Goal: Task Accomplishment & Management: Manage account settings

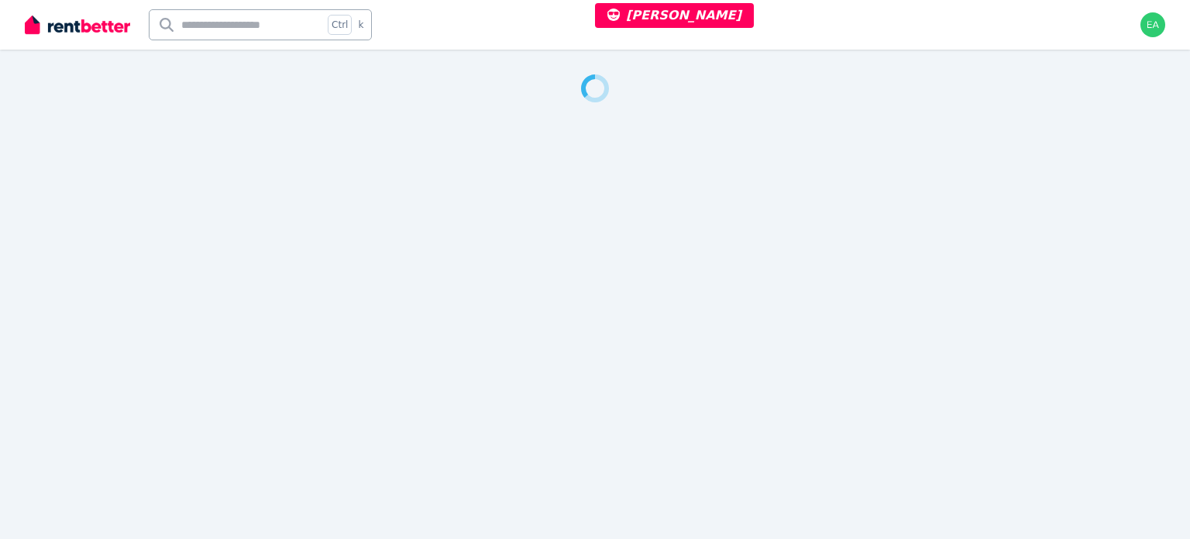
select select "***"
select select "**********"
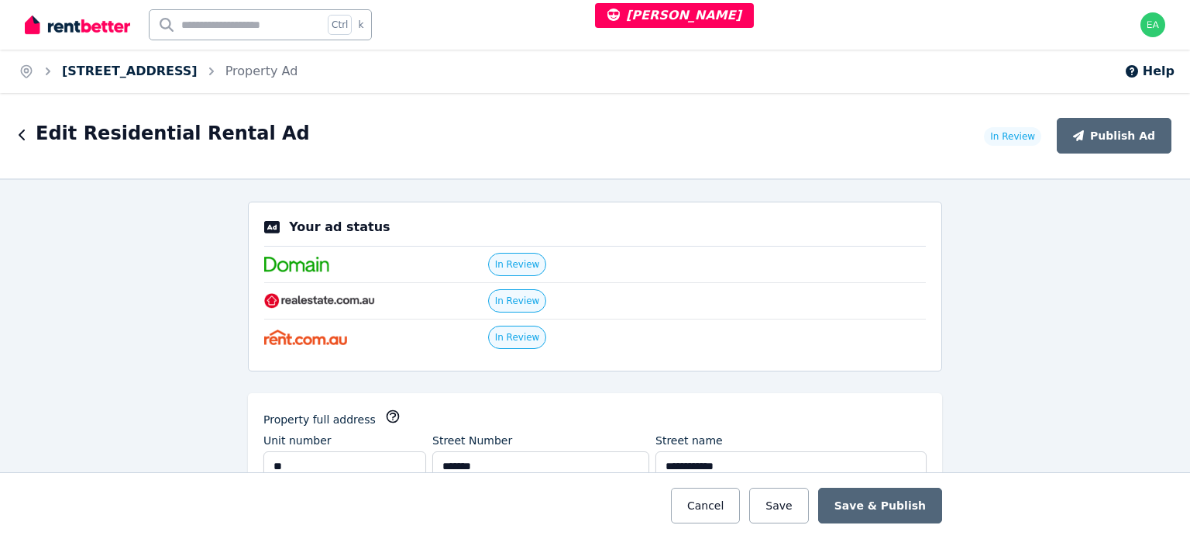
click at [151, 74] on link "11/171-179 Coombabah Rd, Runaway Bay" at bounding box center [130, 71] width 136 height 15
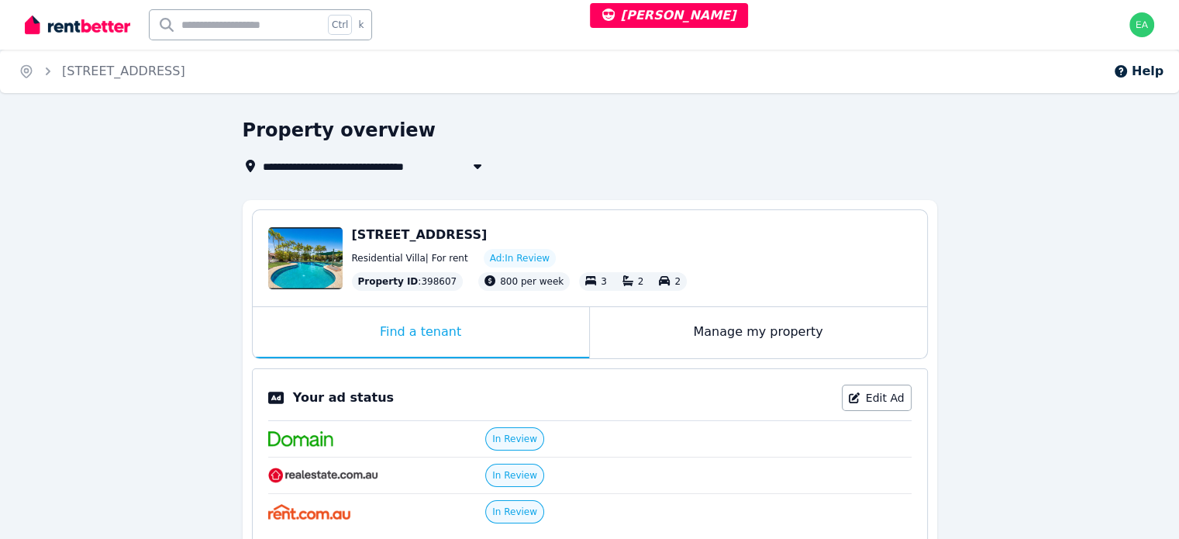
click at [652, 333] on div "Manage my property" at bounding box center [758, 332] width 337 height 51
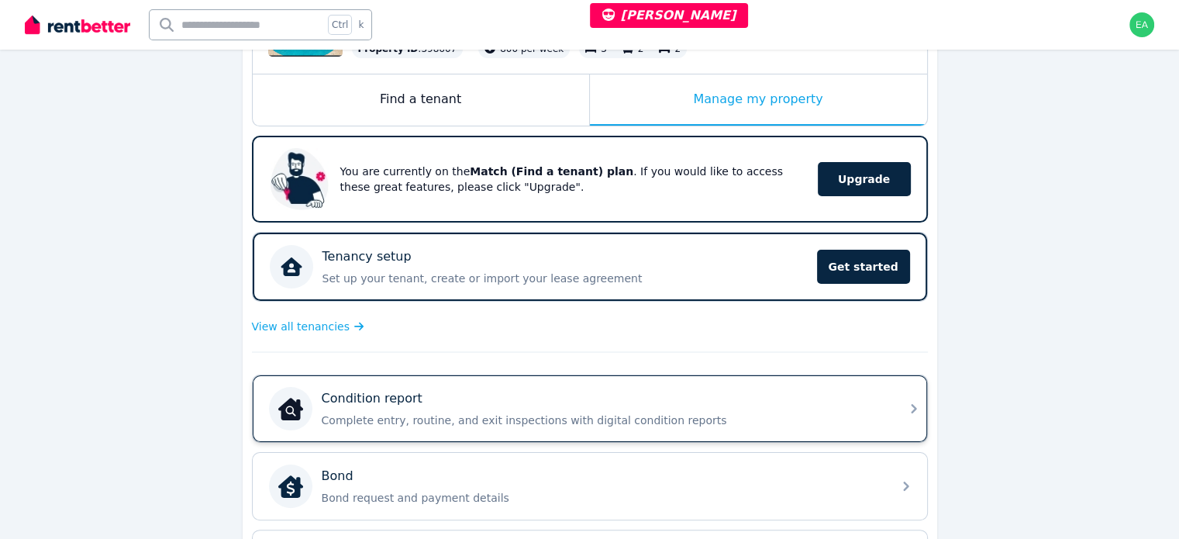
scroll to position [387, 0]
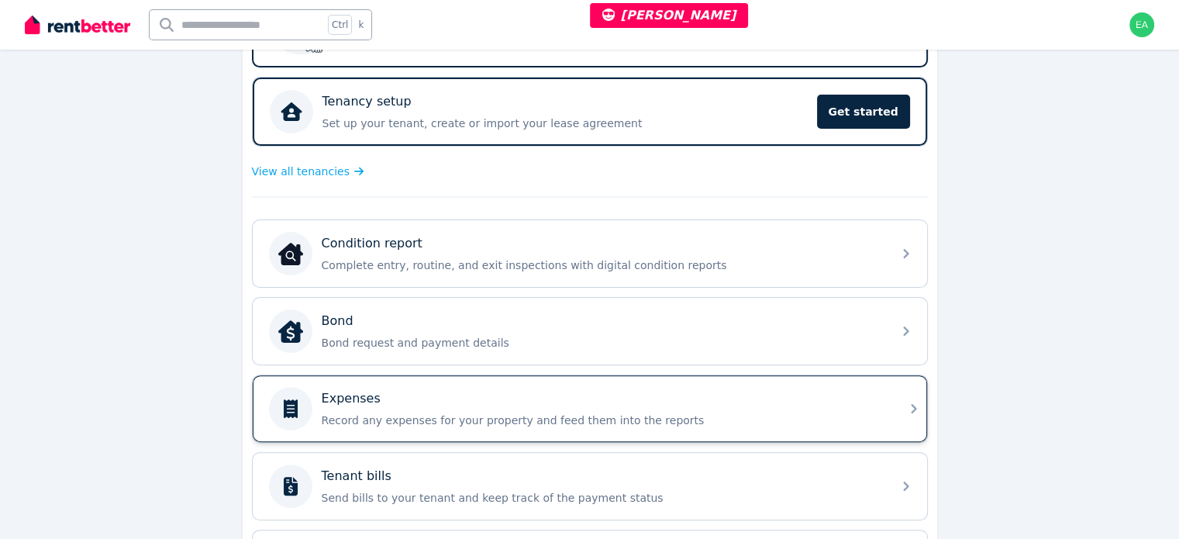
click at [781, 412] on p "Record any expenses for your property and feed them into the reports" at bounding box center [602, 419] width 561 height 15
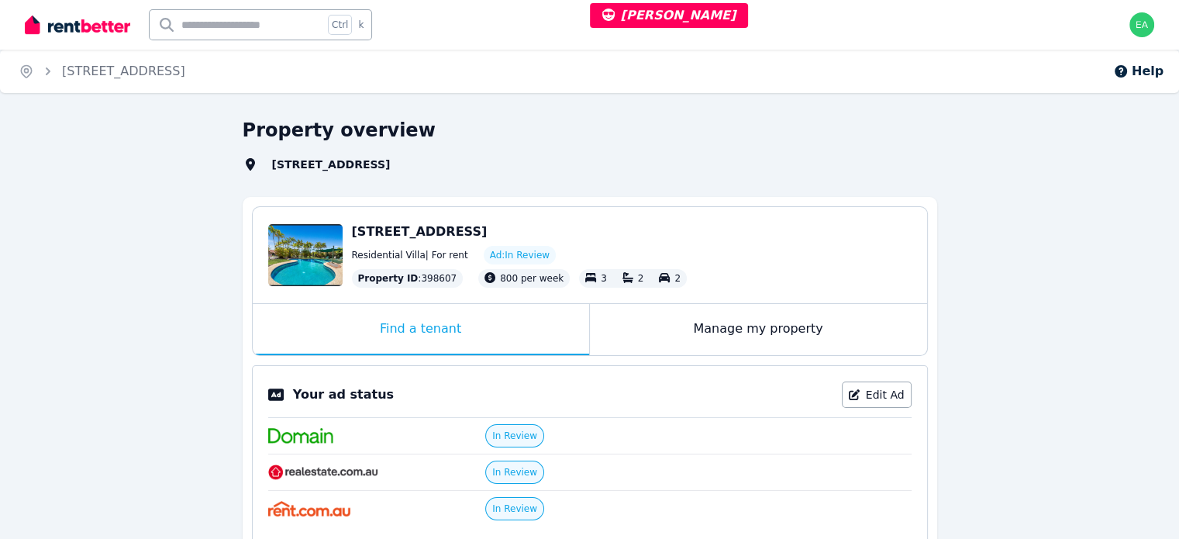
select select "***"
select select "**********"
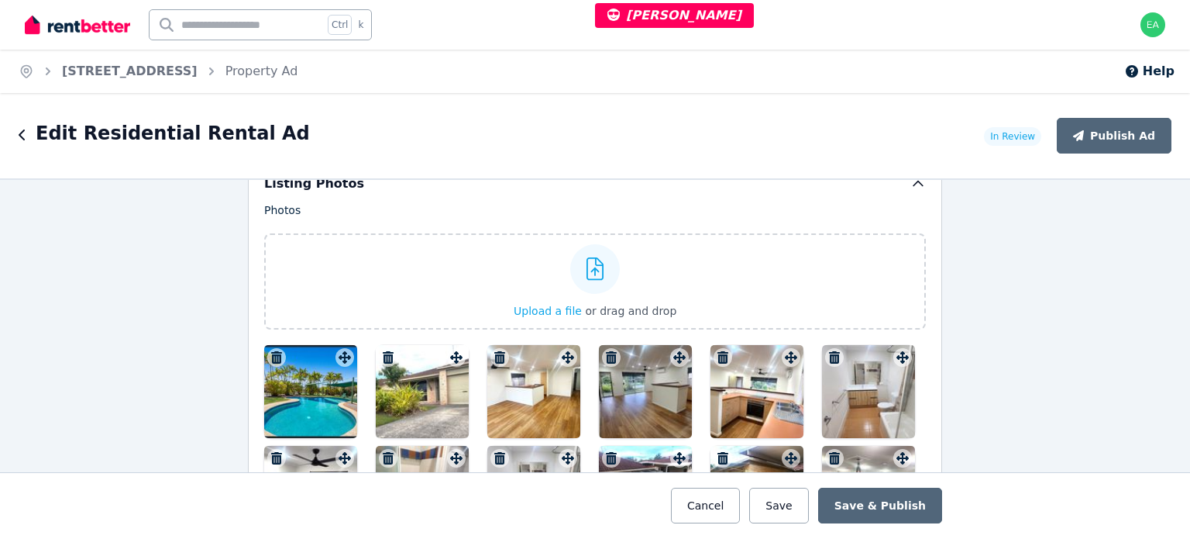
scroll to position [2015, 0]
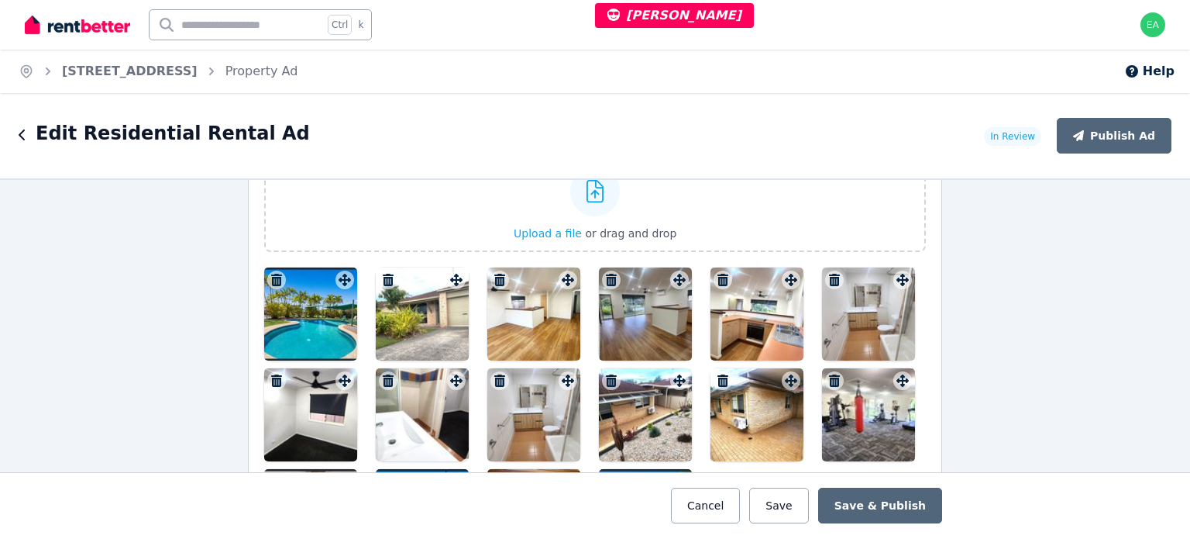
click at [322, 309] on div at bounding box center [310, 313] width 93 height 93
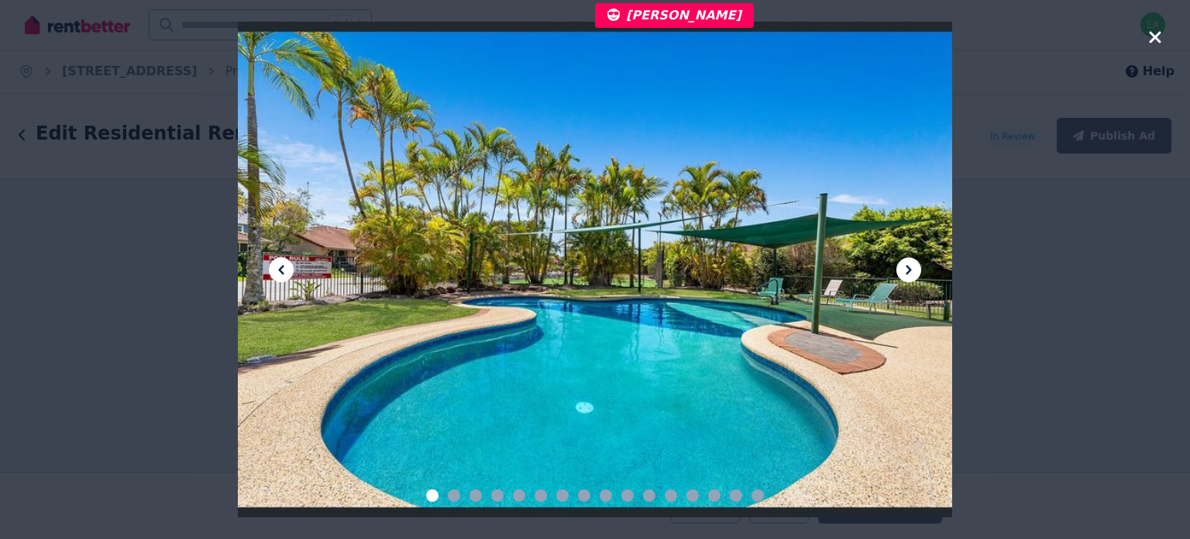
click at [907, 270] on icon at bounding box center [909, 269] width 19 height 19
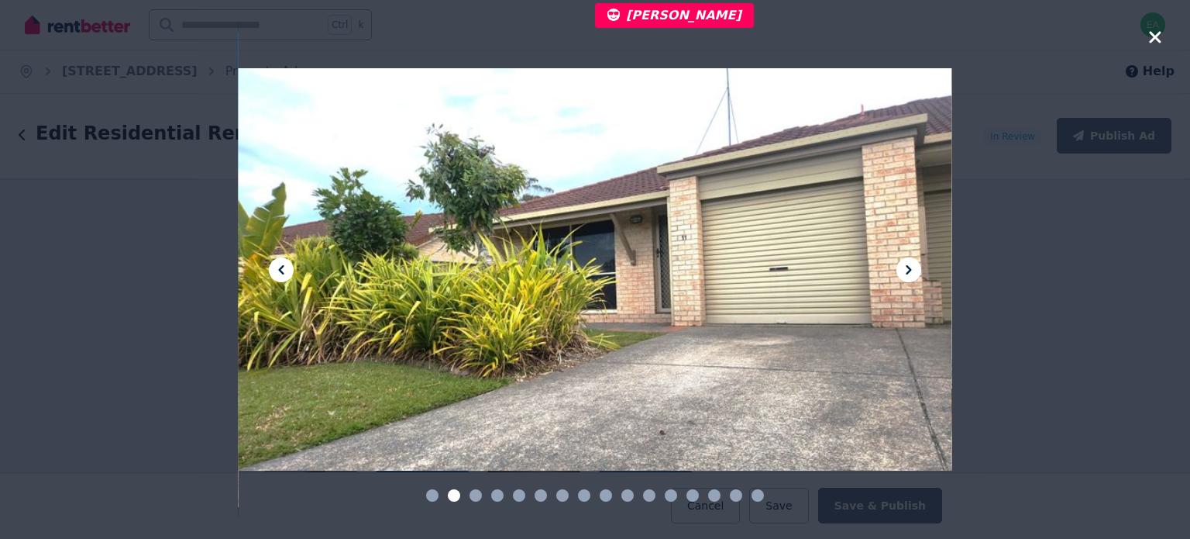
click at [907, 270] on icon at bounding box center [909, 269] width 19 height 19
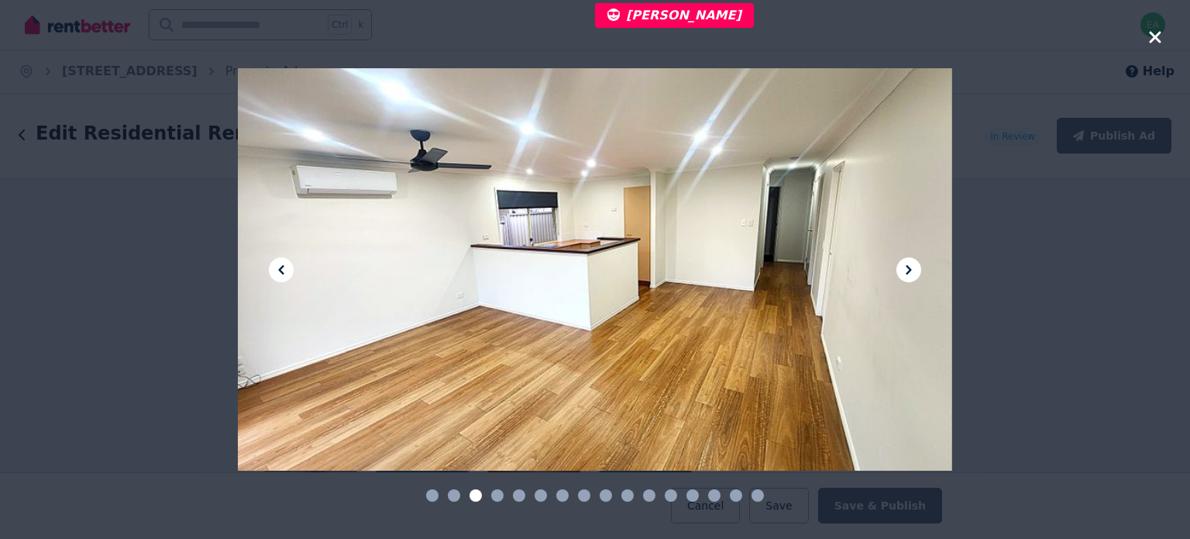
click at [907, 270] on icon at bounding box center [909, 269] width 19 height 19
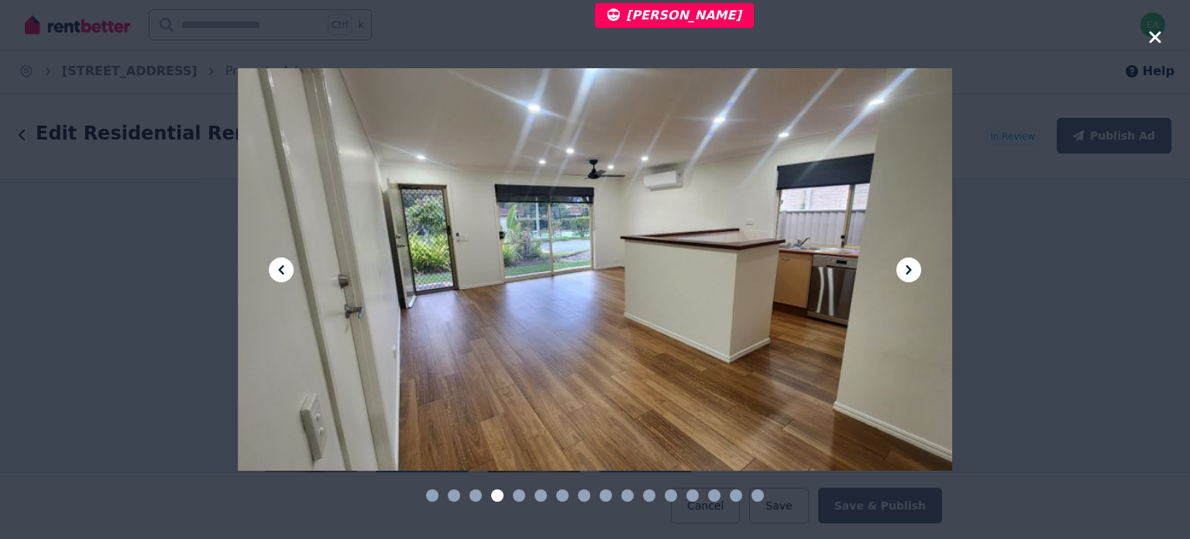
click at [907, 270] on icon at bounding box center [909, 269] width 19 height 19
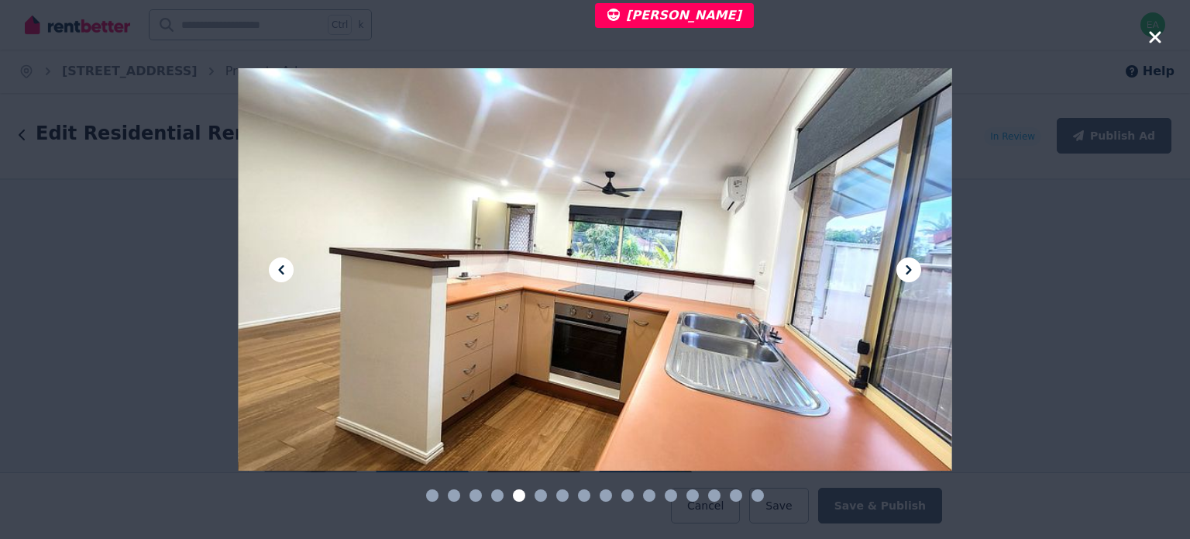
click at [907, 270] on icon at bounding box center [909, 269] width 19 height 19
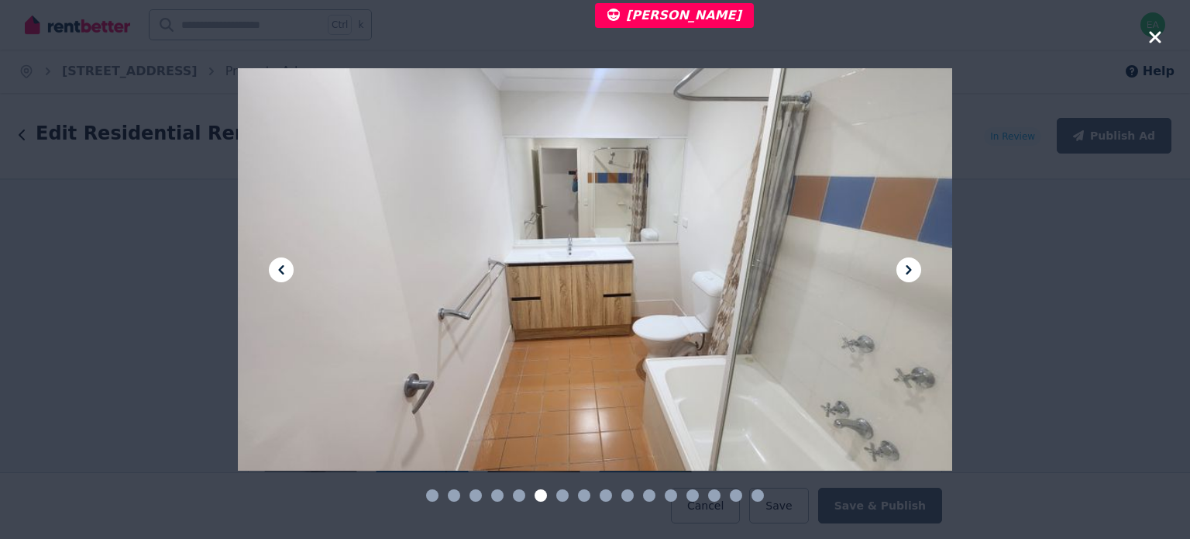
click at [907, 270] on icon at bounding box center [909, 269] width 19 height 19
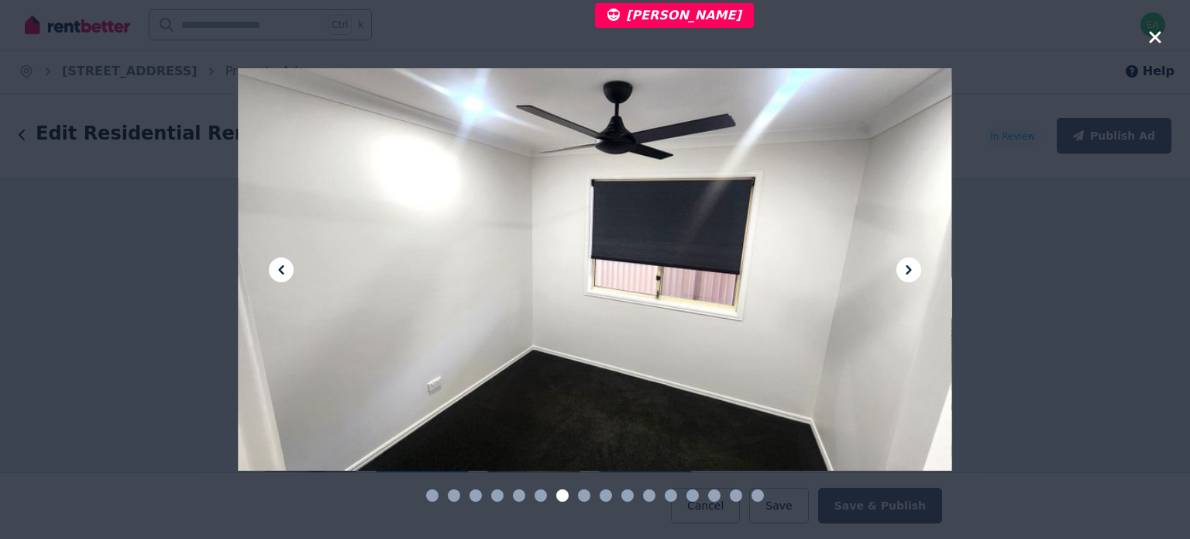
click at [907, 270] on icon at bounding box center [909, 269] width 19 height 19
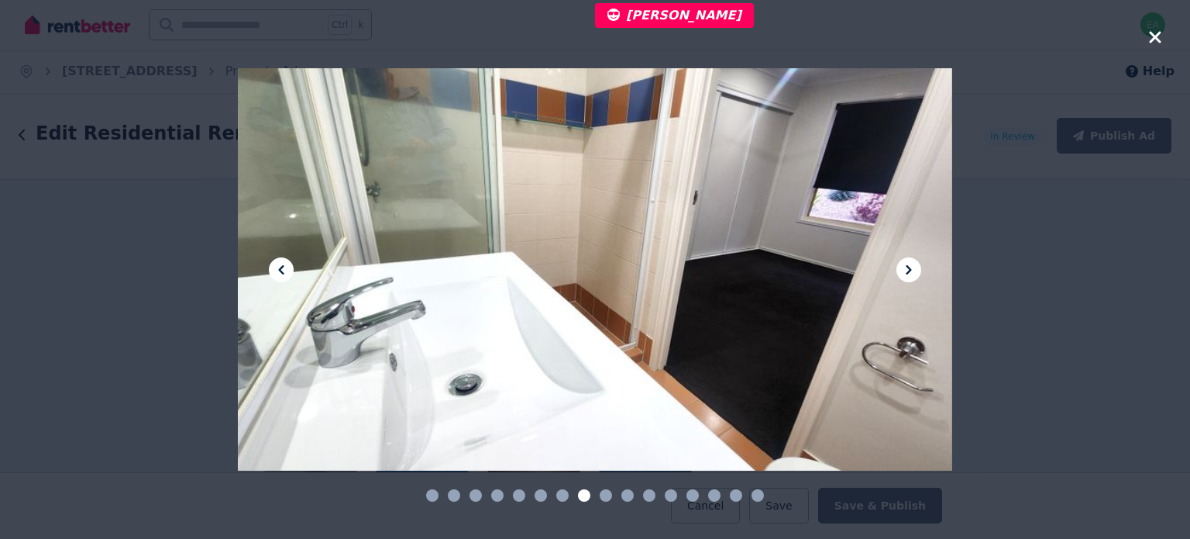
click at [907, 270] on icon at bounding box center [909, 269] width 19 height 19
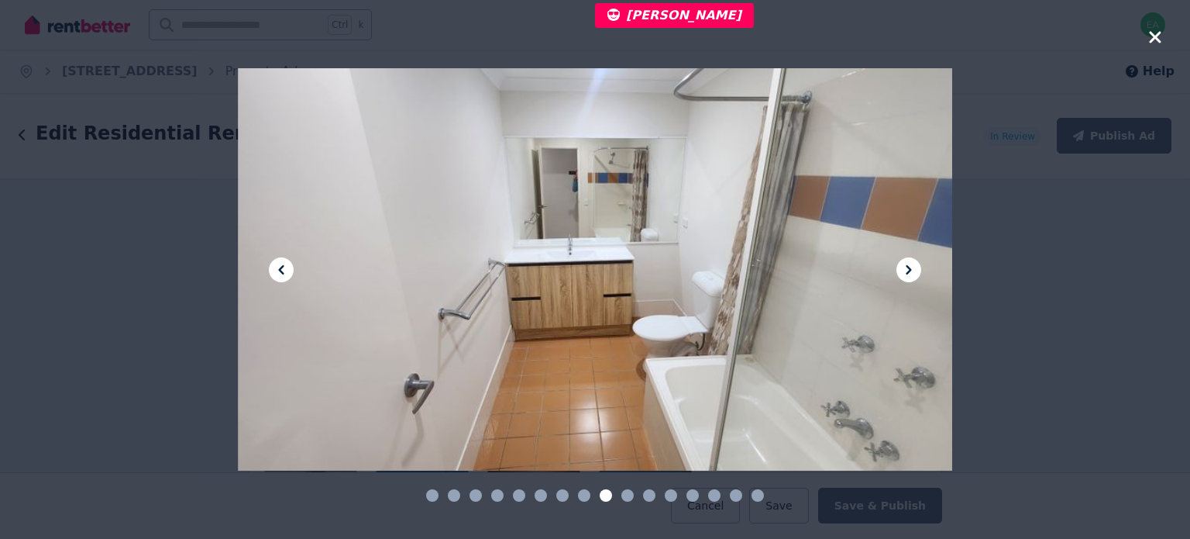
click at [907, 270] on icon at bounding box center [909, 269] width 19 height 19
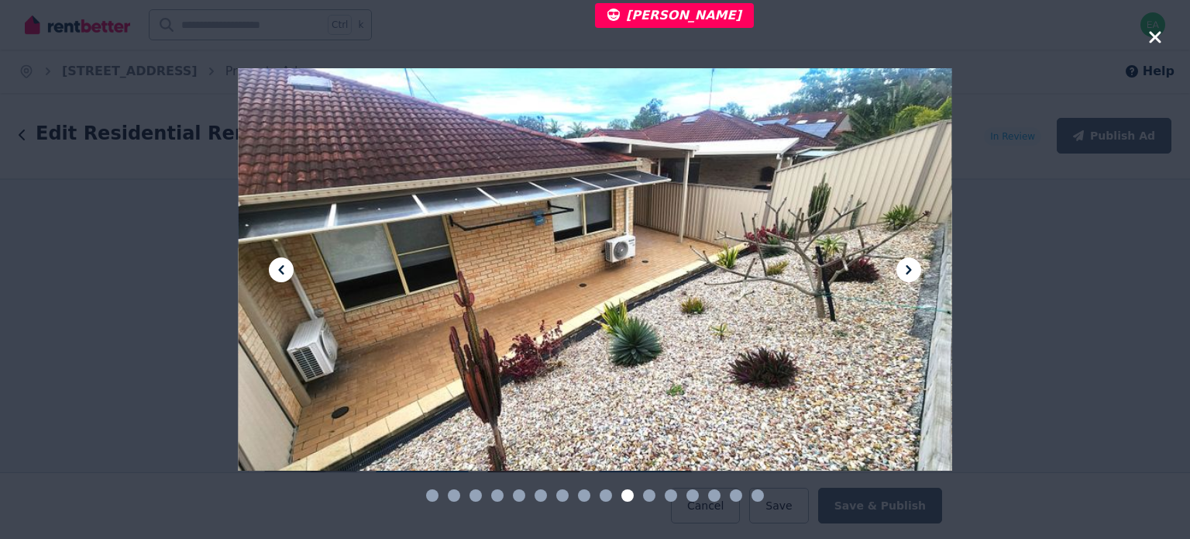
click at [907, 270] on icon at bounding box center [909, 269] width 19 height 19
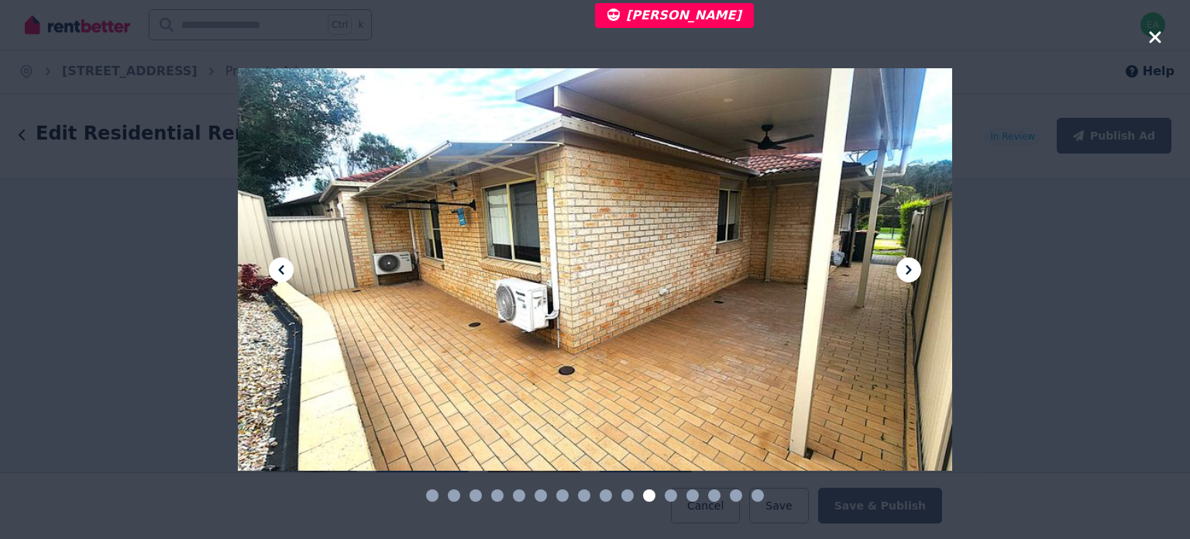
click at [907, 270] on icon at bounding box center [909, 269] width 19 height 19
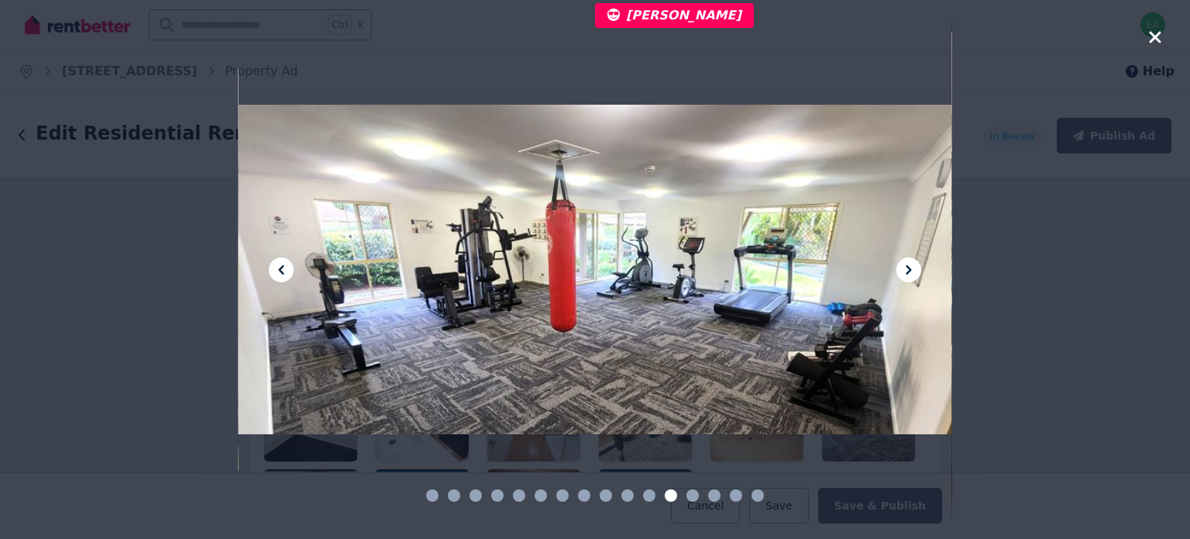
click at [907, 270] on icon at bounding box center [909, 269] width 19 height 19
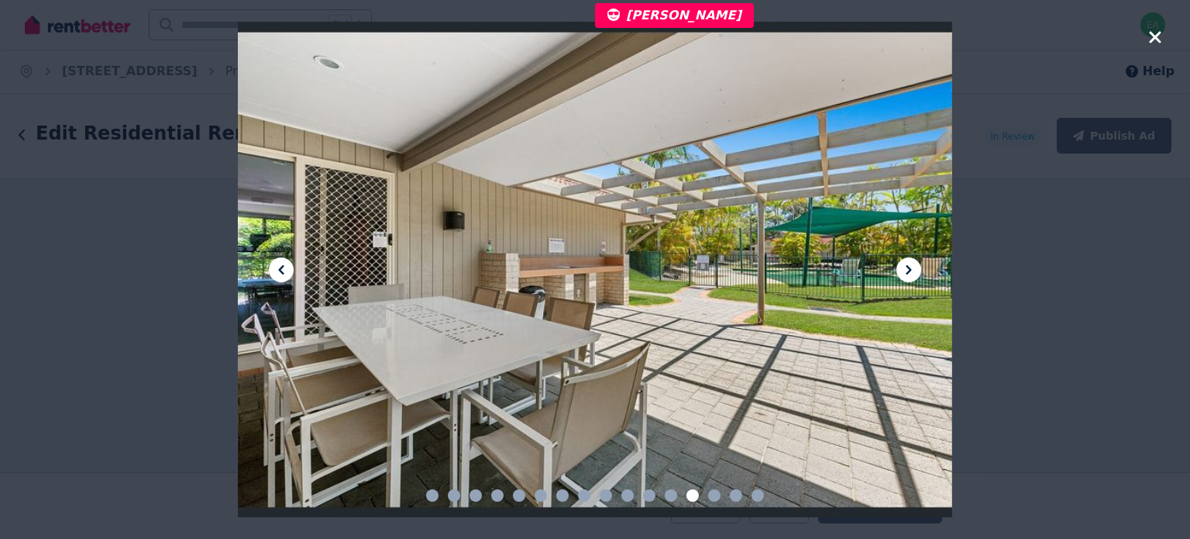
click at [907, 270] on icon at bounding box center [909, 269] width 19 height 19
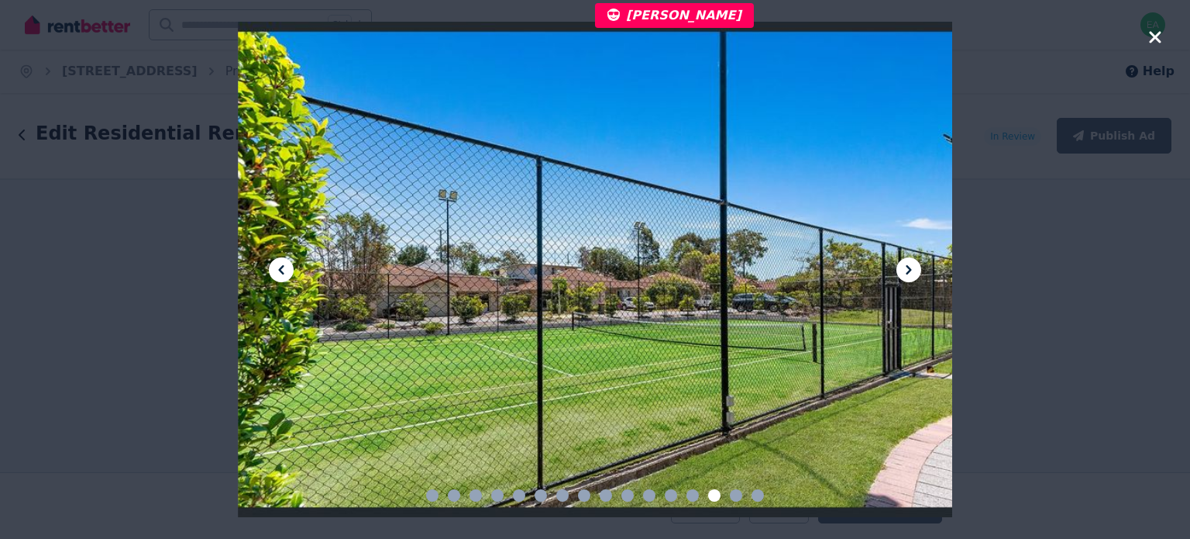
click at [907, 270] on icon at bounding box center [909, 269] width 19 height 19
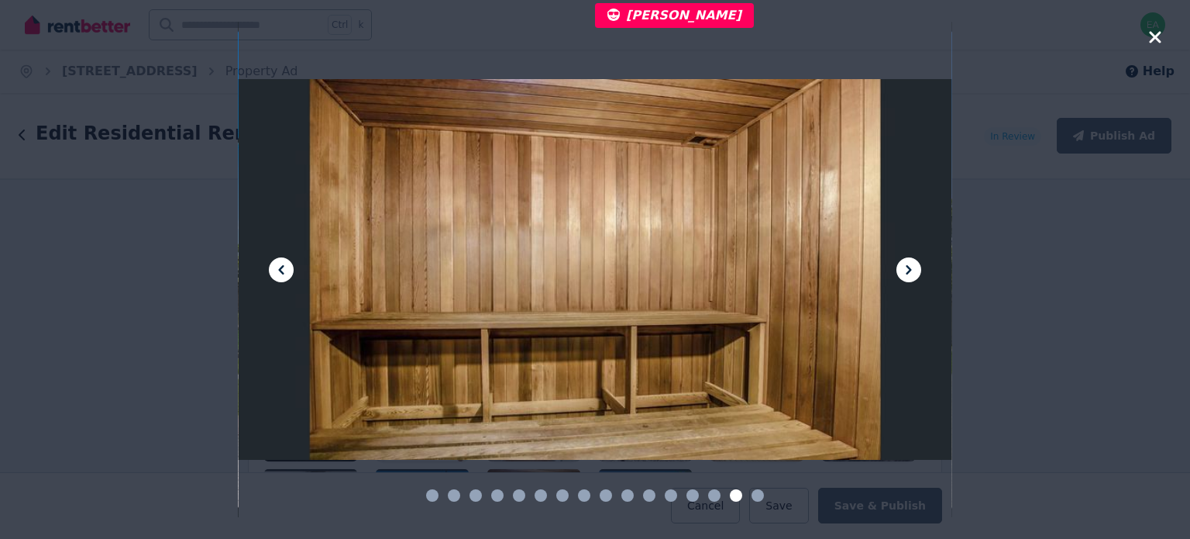
click at [907, 270] on icon at bounding box center [909, 269] width 19 height 19
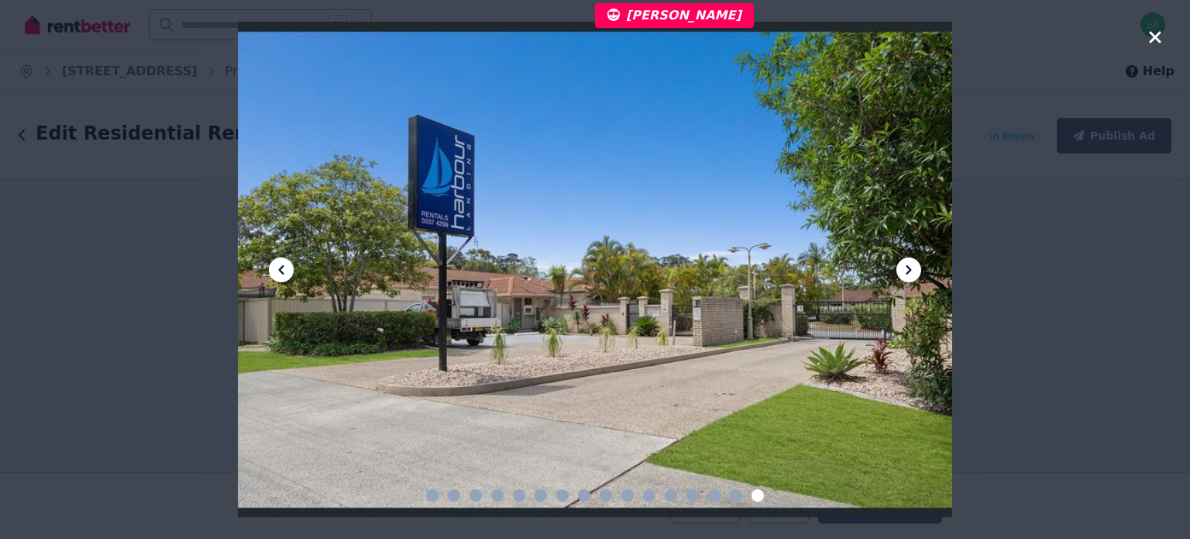
click at [907, 270] on icon at bounding box center [909, 269] width 19 height 19
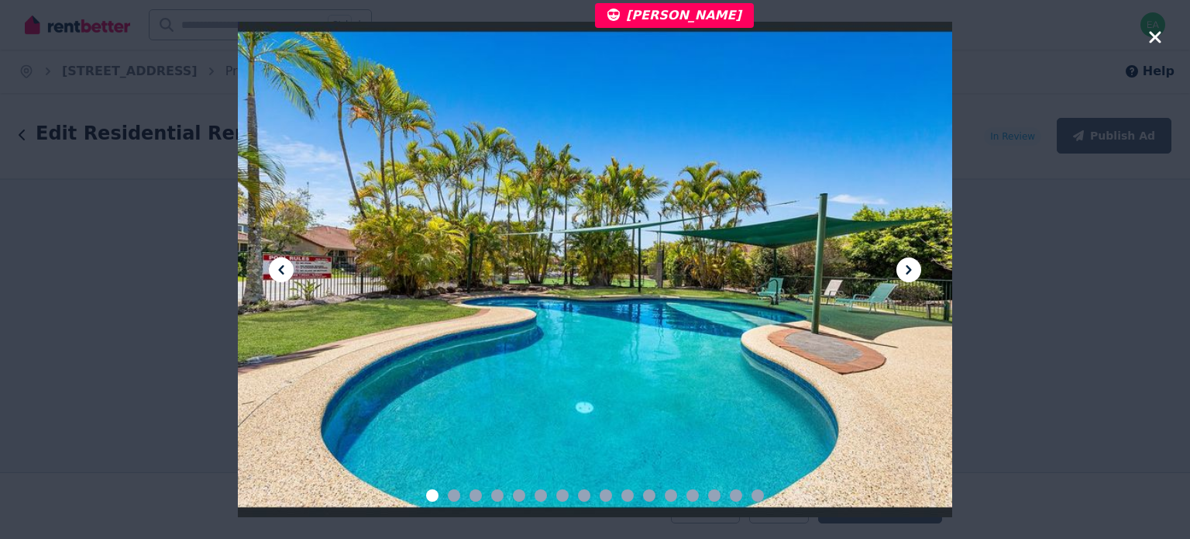
click at [907, 270] on icon at bounding box center [909, 269] width 19 height 19
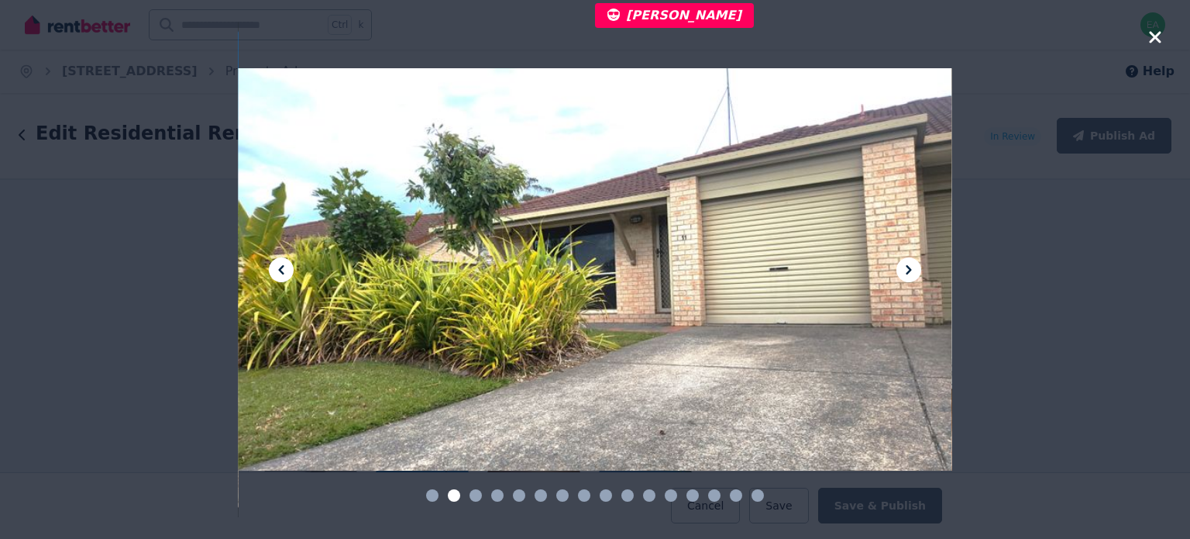
click at [907, 270] on icon at bounding box center [909, 269] width 19 height 19
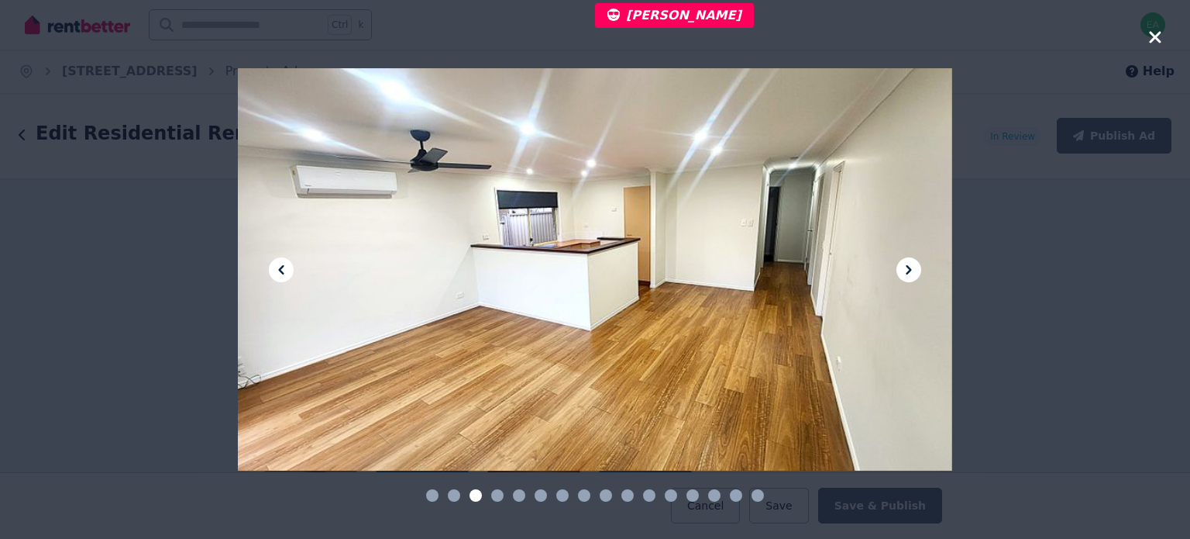
click at [907, 270] on icon at bounding box center [909, 269] width 19 height 19
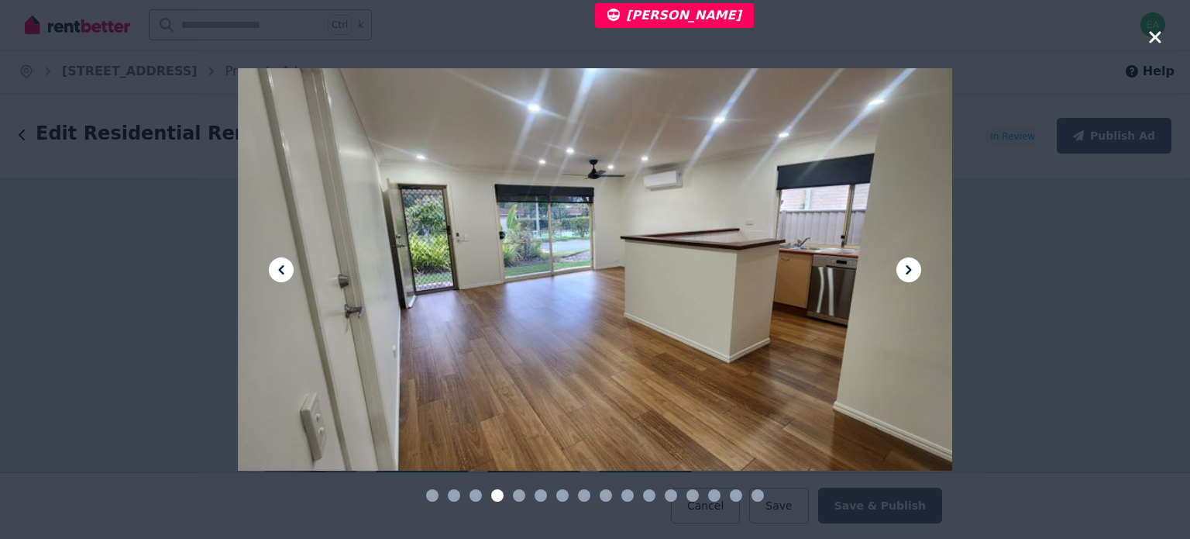
click at [907, 270] on icon at bounding box center [909, 269] width 19 height 19
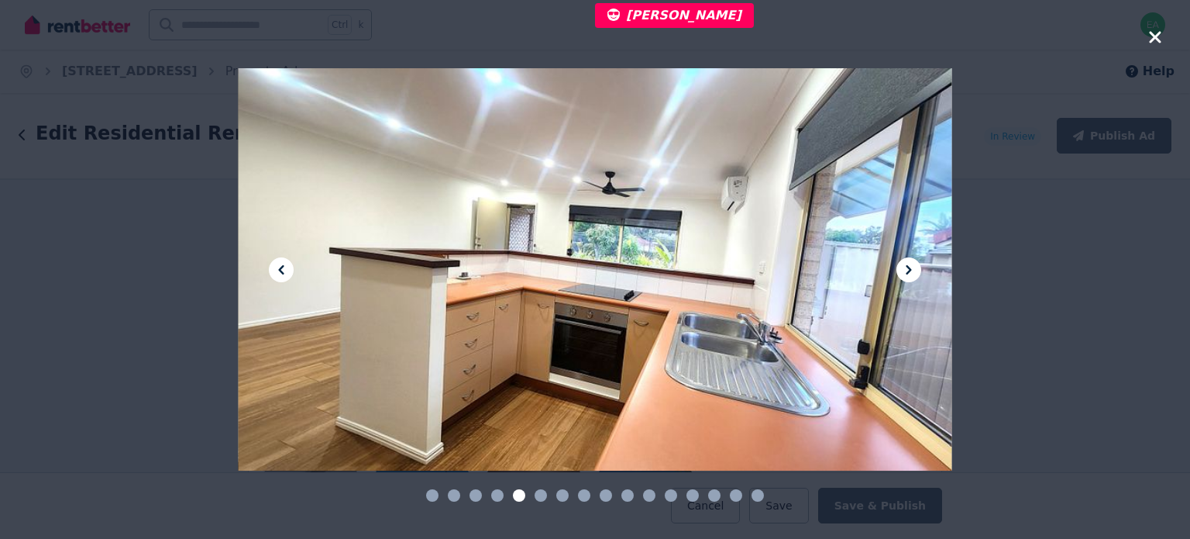
click at [907, 270] on icon at bounding box center [909, 269] width 19 height 19
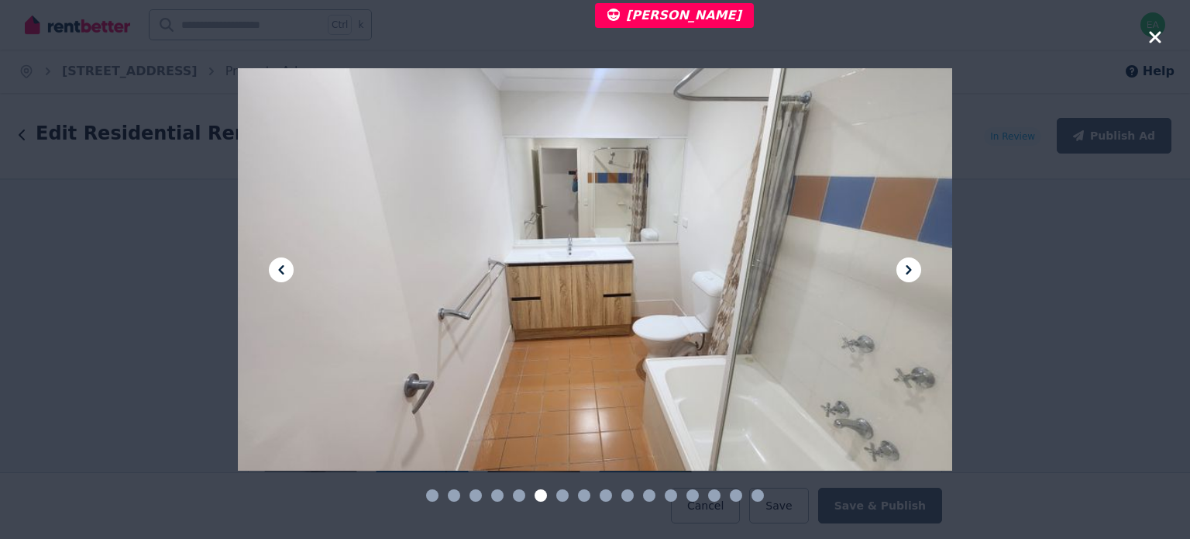
click at [907, 270] on icon at bounding box center [909, 269] width 19 height 19
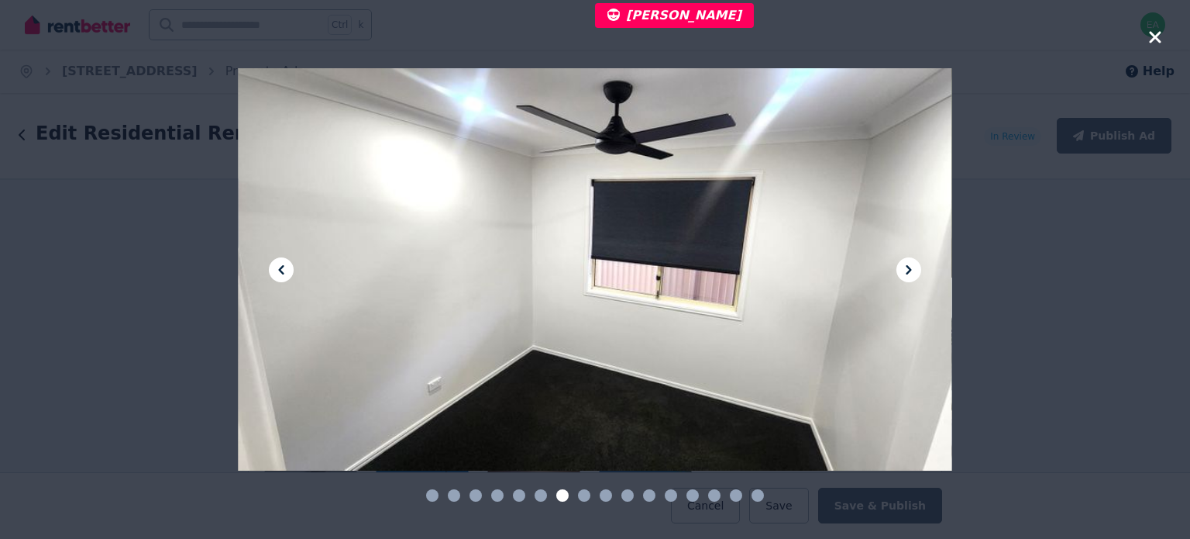
click at [907, 270] on icon at bounding box center [909, 269] width 19 height 19
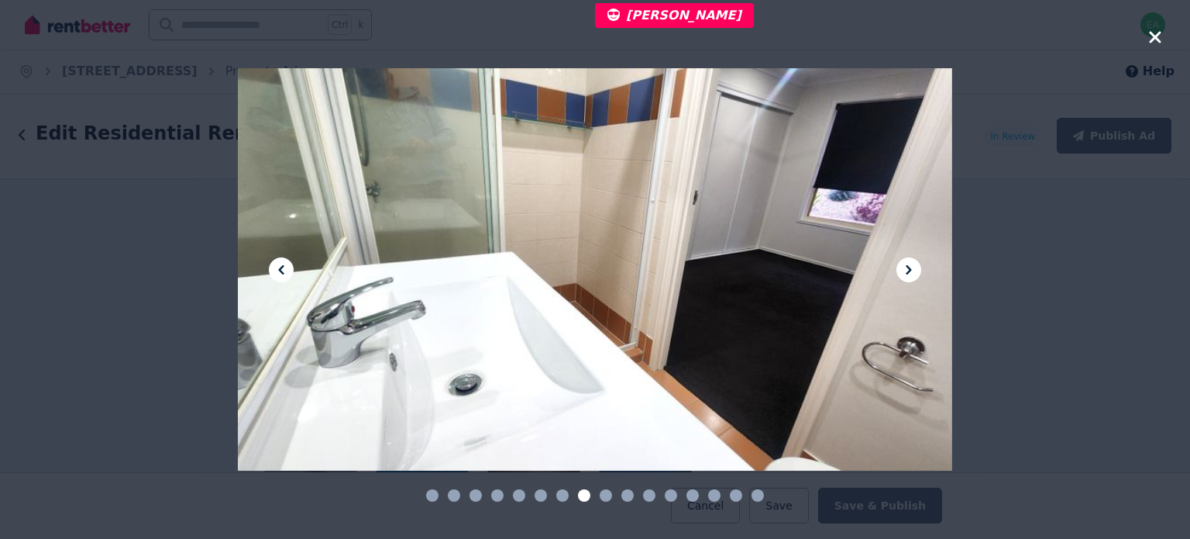
click at [907, 270] on icon at bounding box center [909, 269] width 19 height 19
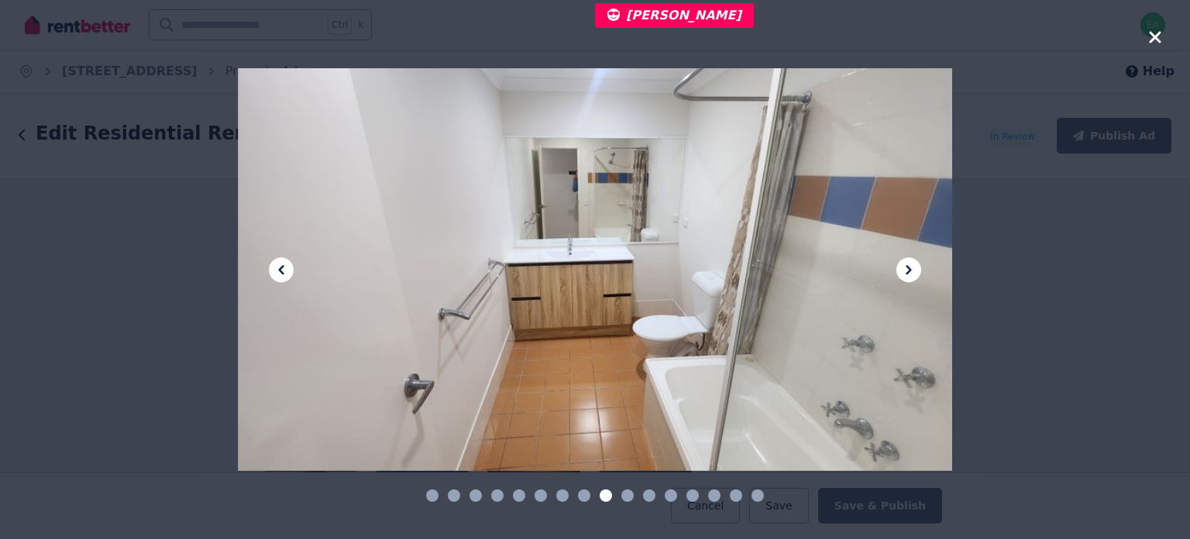
click at [907, 270] on icon at bounding box center [909, 269] width 19 height 19
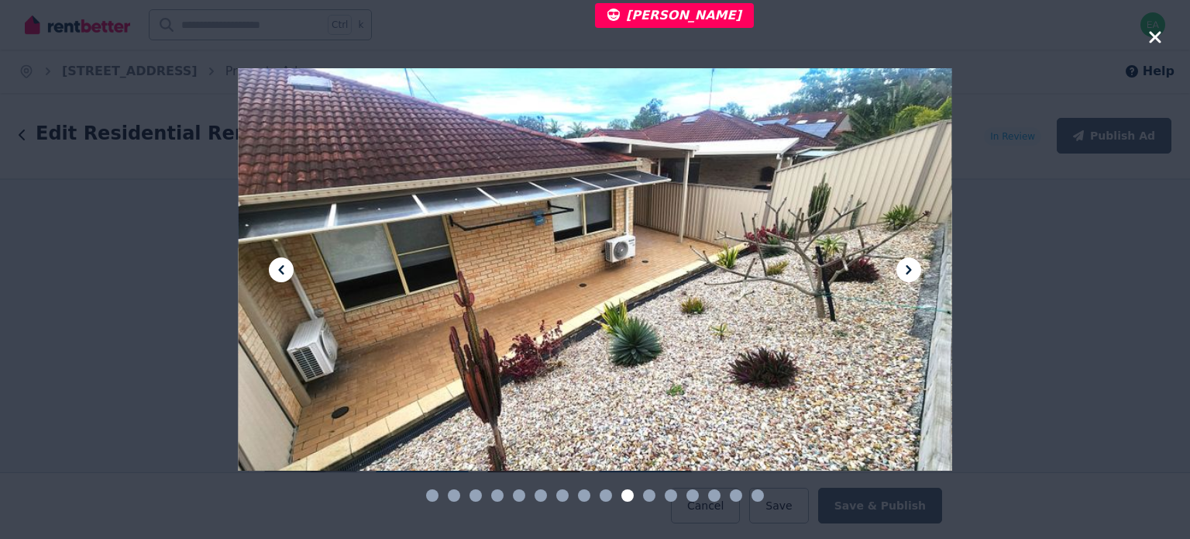
click at [907, 270] on icon at bounding box center [909, 269] width 19 height 19
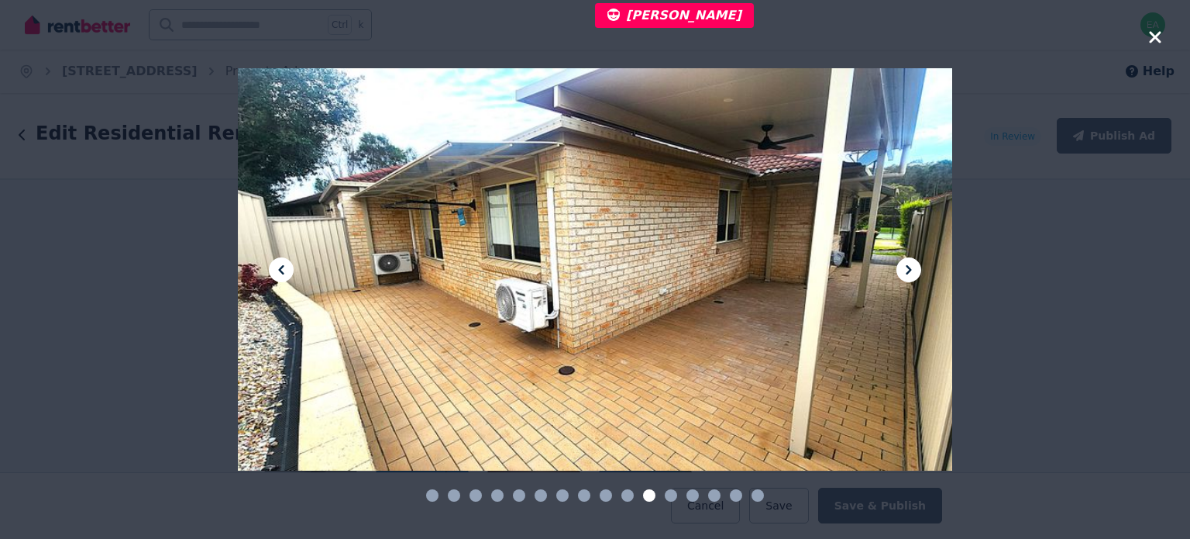
click at [907, 270] on icon at bounding box center [909, 269] width 19 height 19
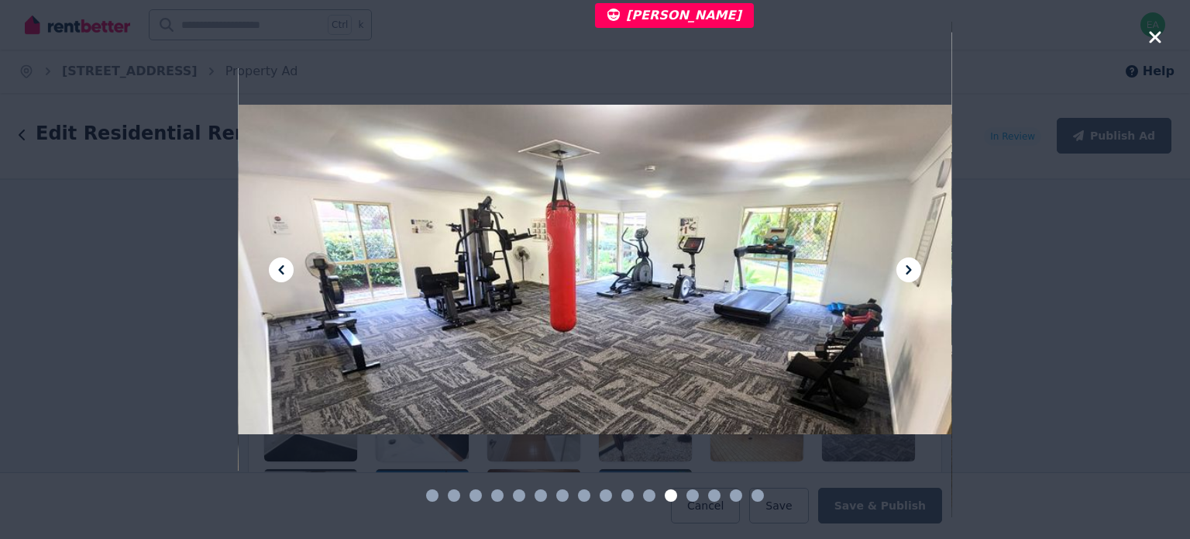
click at [907, 270] on icon at bounding box center [909, 269] width 19 height 19
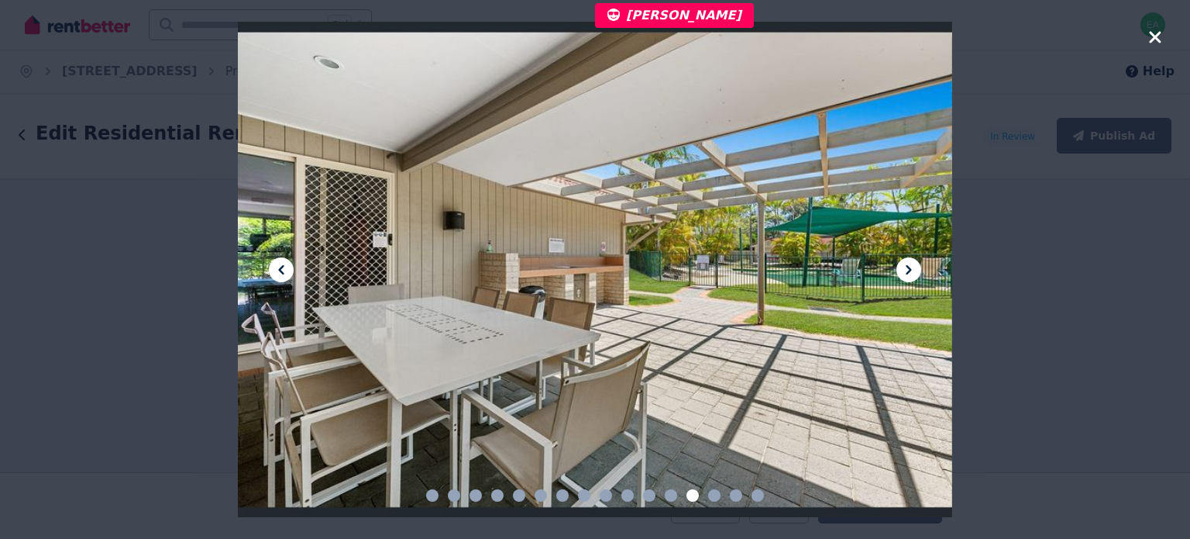
click at [907, 270] on icon at bounding box center [909, 269] width 19 height 19
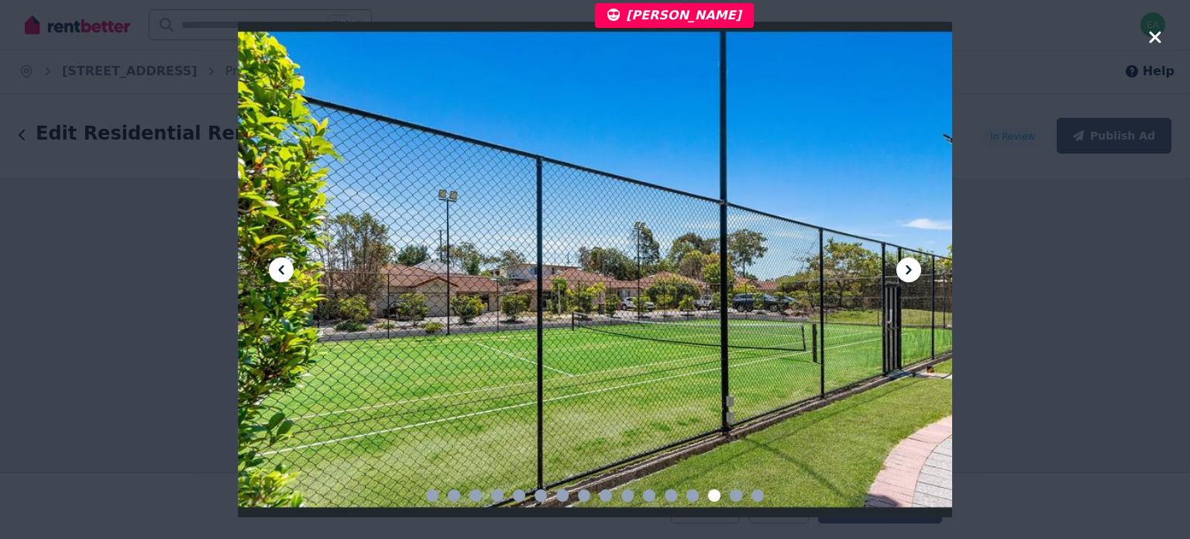
click at [907, 270] on icon at bounding box center [909, 269] width 19 height 19
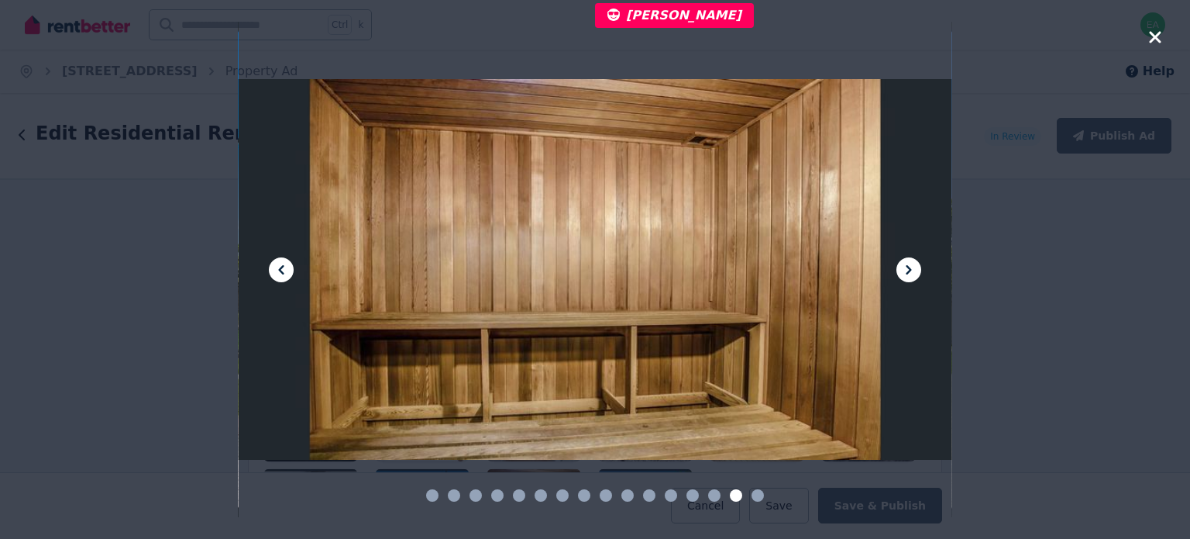
click at [907, 270] on icon at bounding box center [909, 269] width 19 height 19
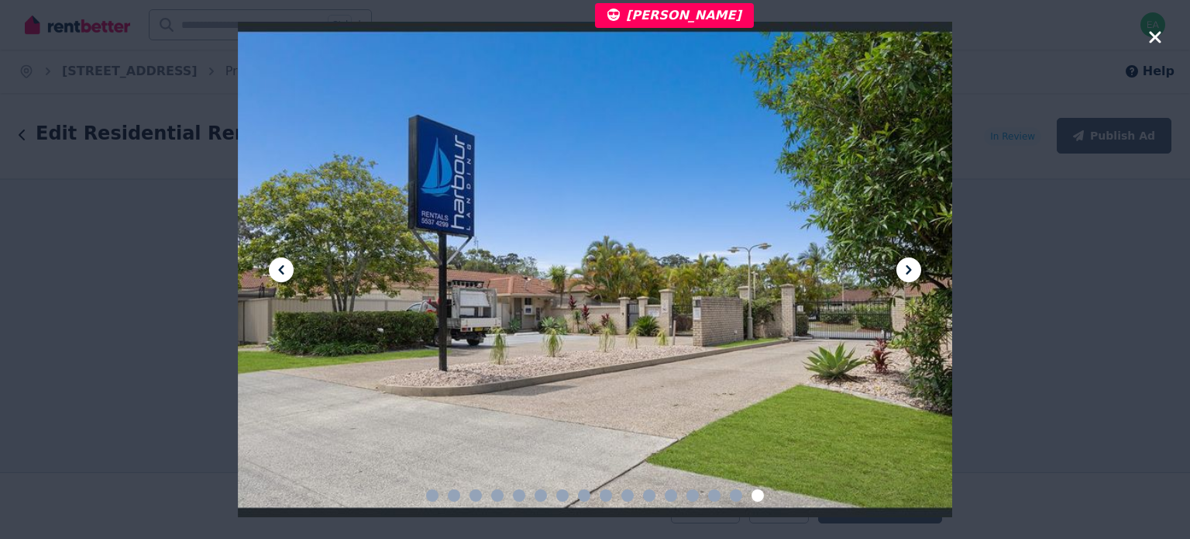
click at [1158, 38] on icon "button" at bounding box center [1155, 37] width 14 height 19
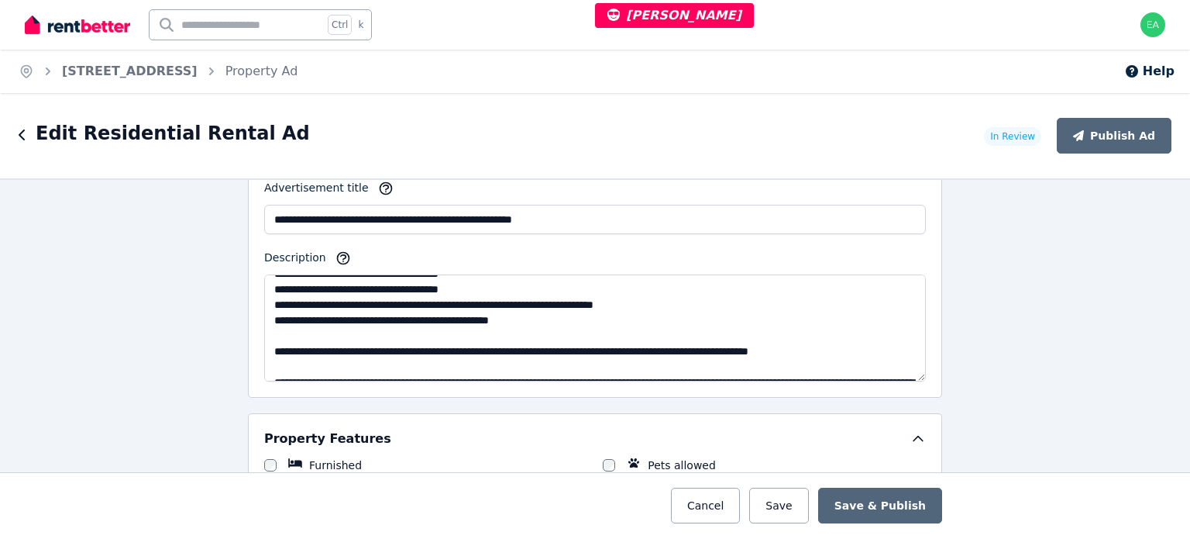
scroll to position [465, 0]
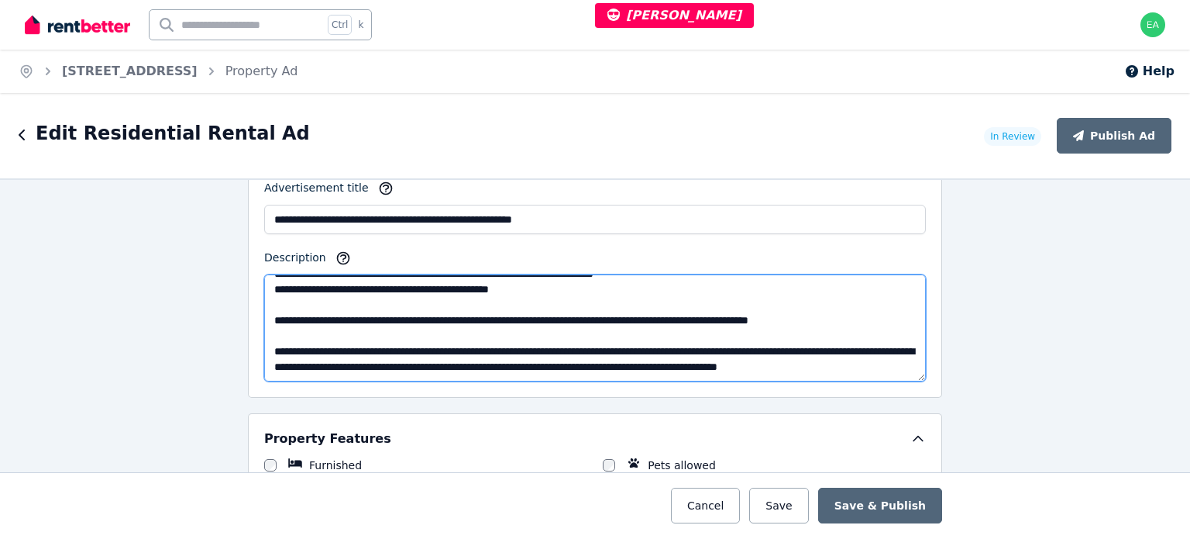
click at [555, 304] on textarea "Description" at bounding box center [595, 327] width 662 height 107
click at [485, 315] on textarea "Description" at bounding box center [595, 327] width 662 height 107
click at [546, 294] on textarea "Description" at bounding box center [595, 327] width 662 height 107
click at [484, 297] on textarea "Description" at bounding box center [595, 327] width 662 height 107
drag, startPoint x: 493, startPoint y: 294, endPoint x: 471, endPoint y: 294, distance: 21.7
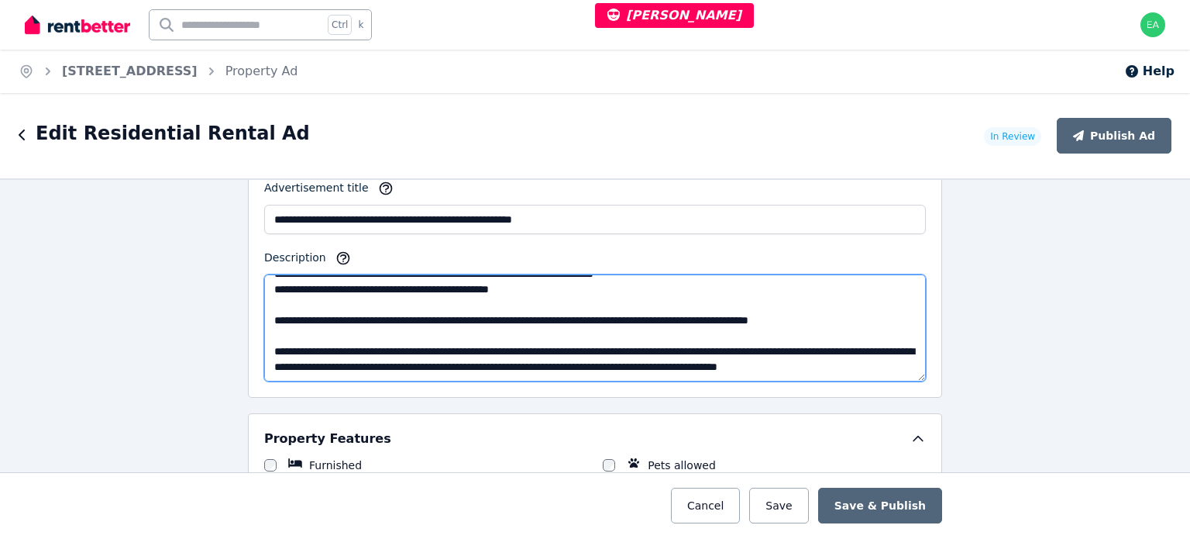
click at [471, 294] on textarea "Description" at bounding box center [595, 327] width 662 height 107
click at [475, 294] on textarea "Description" at bounding box center [595, 327] width 662 height 107
click at [483, 305] on textarea "Description" at bounding box center [595, 327] width 662 height 107
click at [533, 304] on textarea "Description" at bounding box center [595, 327] width 662 height 107
click at [492, 312] on textarea "Description" at bounding box center [595, 327] width 662 height 107
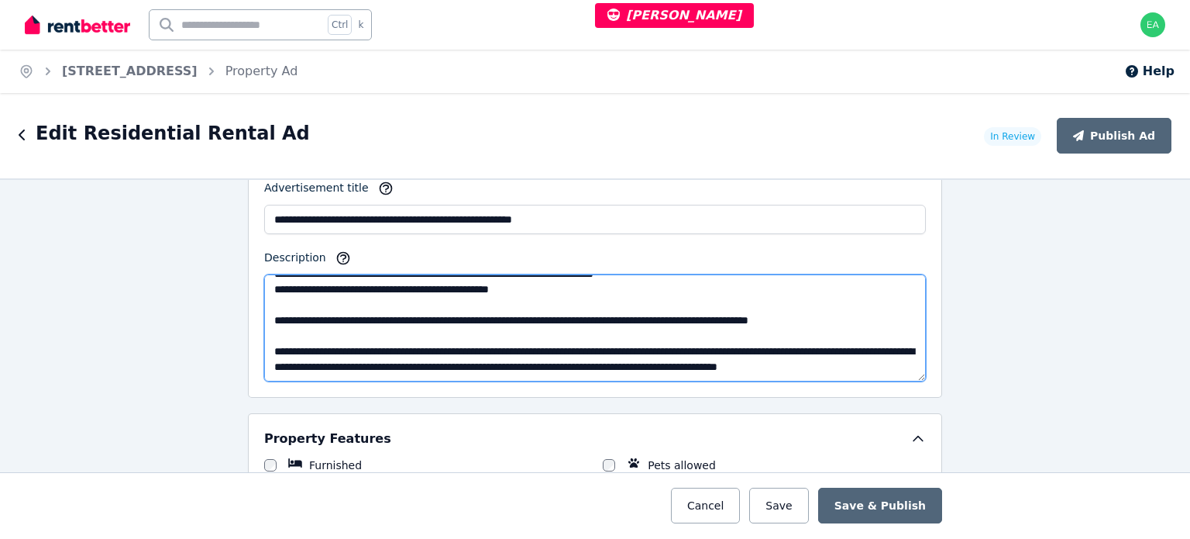
click at [494, 309] on textarea "Description" at bounding box center [595, 327] width 662 height 107
click at [481, 295] on textarea "Description" at bounding box center [595, 327] width 662 height 107
click at [483, 298] on textarea "Description" at bounding box center [595, 327] width 662 height 107
click at [484, 299] on textarea "Description" at bounding box center [595, 327] width 662 height 107
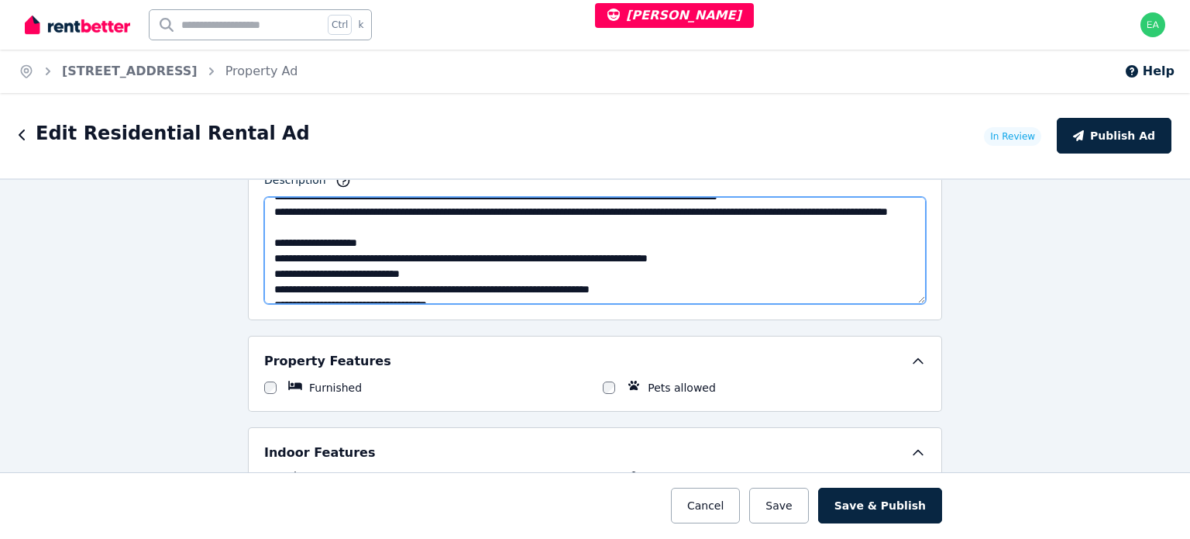
scroll to position [0, 0]
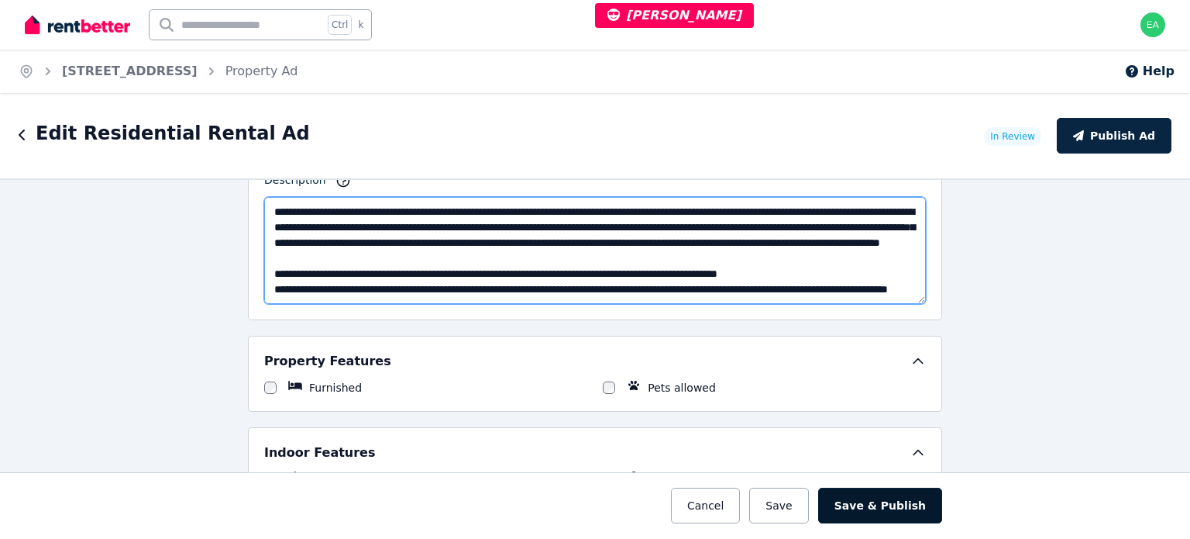
type textarea "**********"
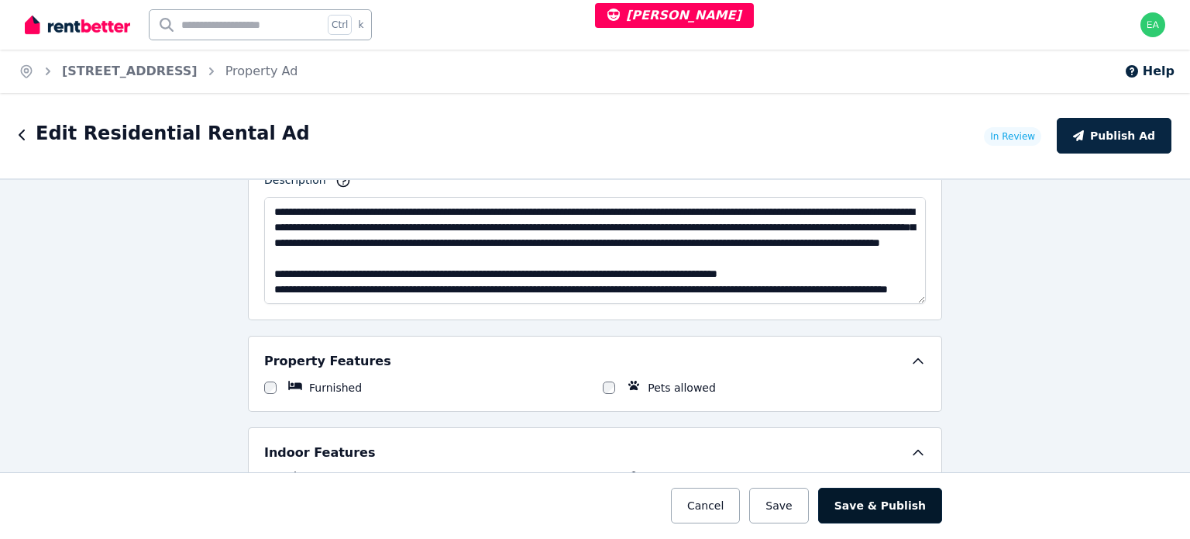
click at [896, 508] on button "Save & Publish" at bounding box center [880, 505] width 124 height 36
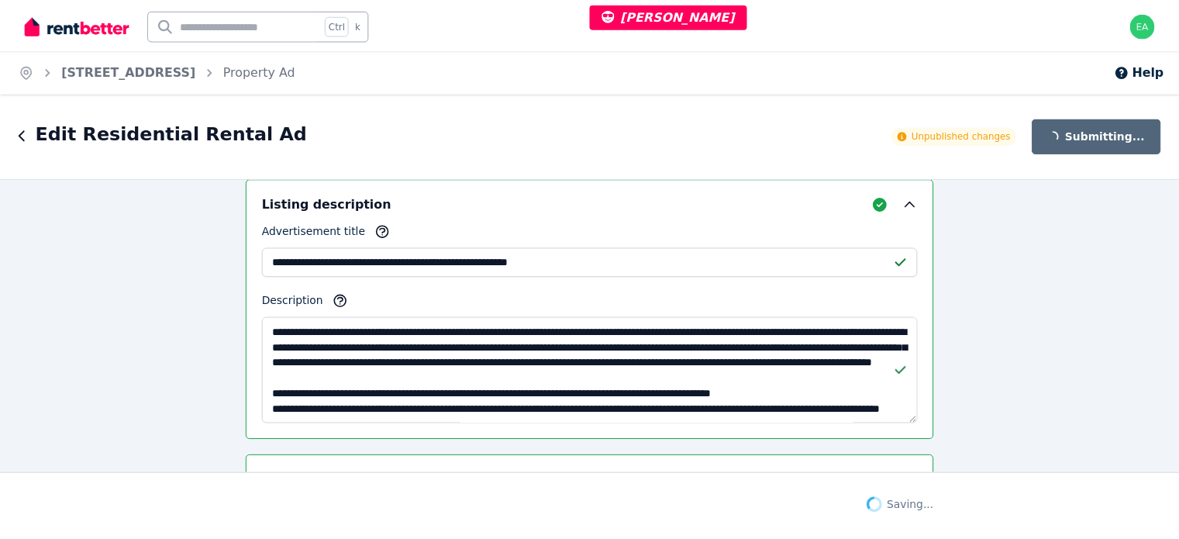
scroll to position [1205, 0]
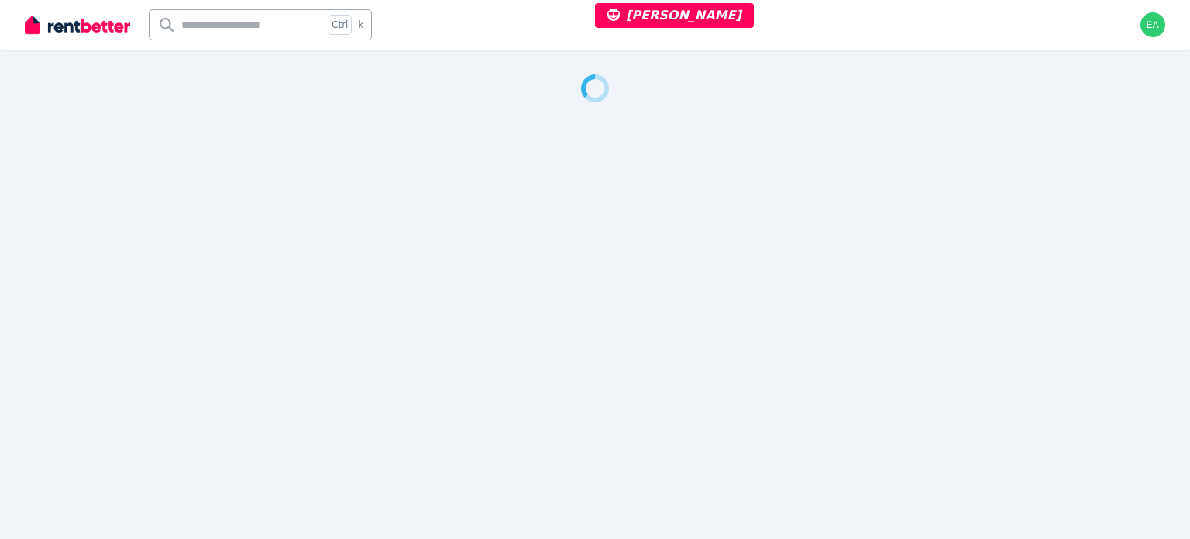
select select "***"
select select "**********"
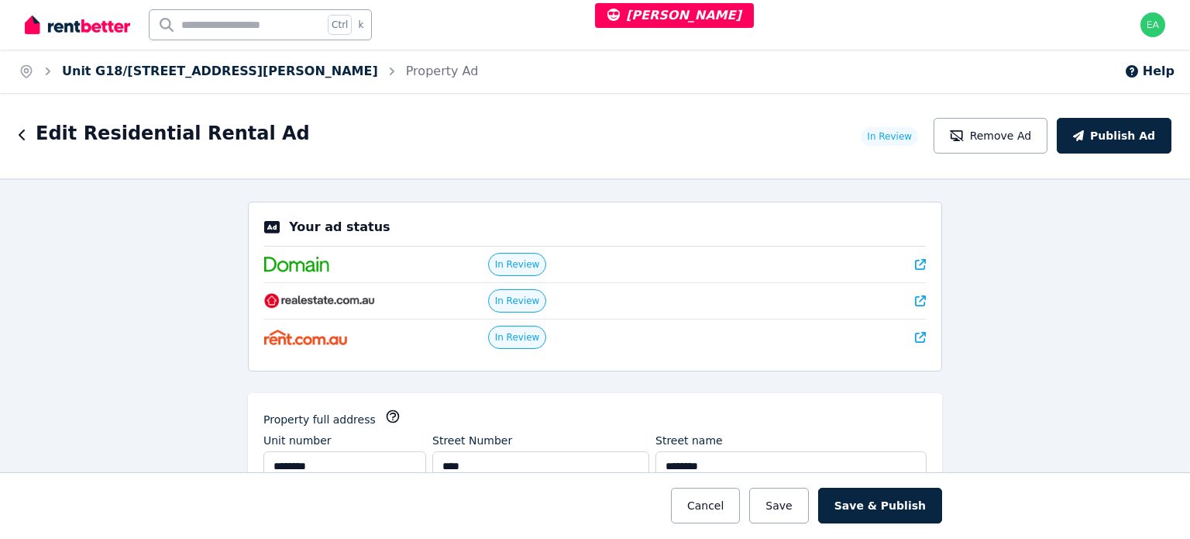
type textarea "**********"
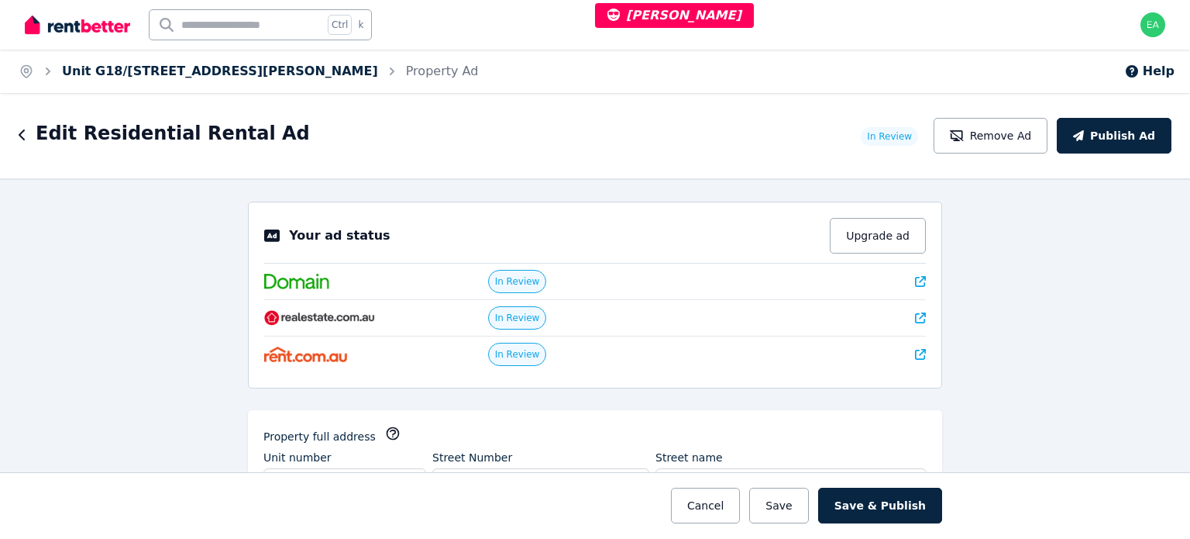
click at [153, 74] on link "Unit G18/351E Hume Hwy, Bankstown" at bounding box center [220, 71] width 316 height 15
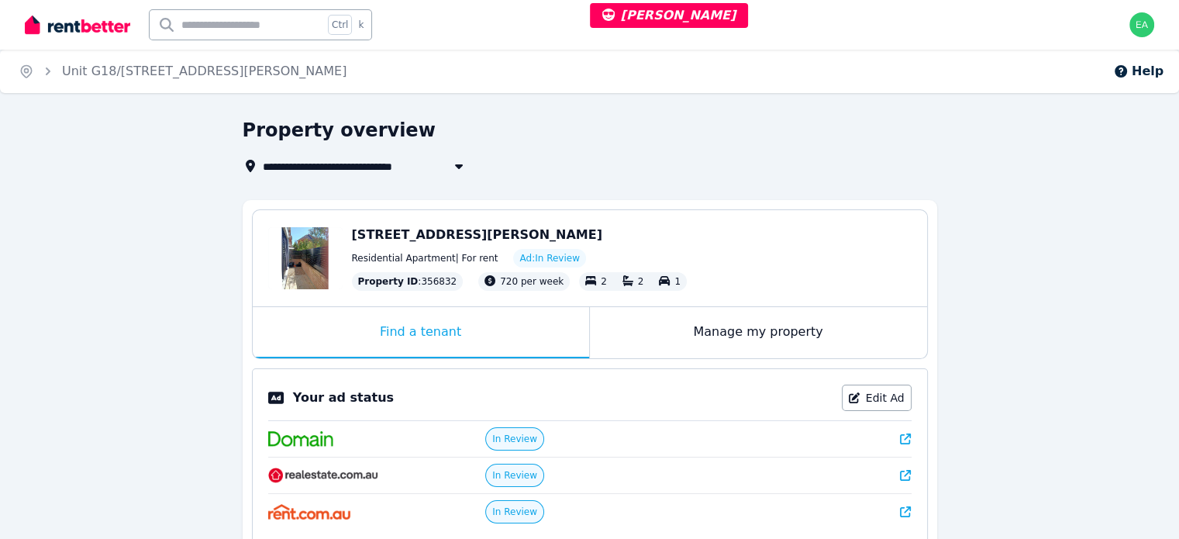
click at [652, 324] on div "Manage my property" at bounding box center [758, 332] width 337 height 51
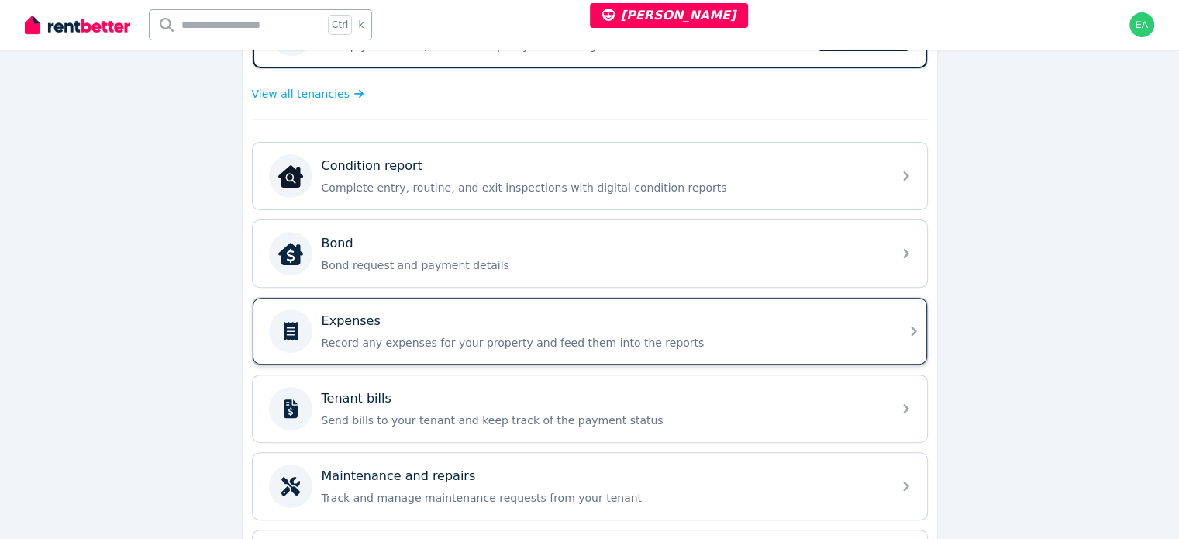
scroll to position [387, 0]
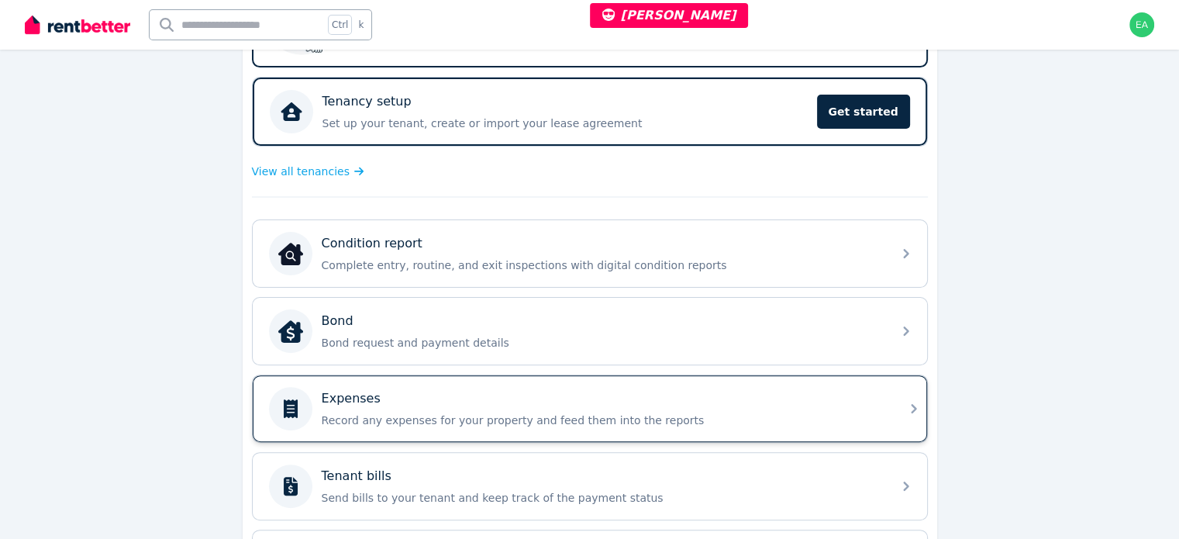
click at [800, 397] on div "Expenses" at bounding box center [602, 398] width 561 height 19
